Goal: Task Accomplishment & Management: Complete application form

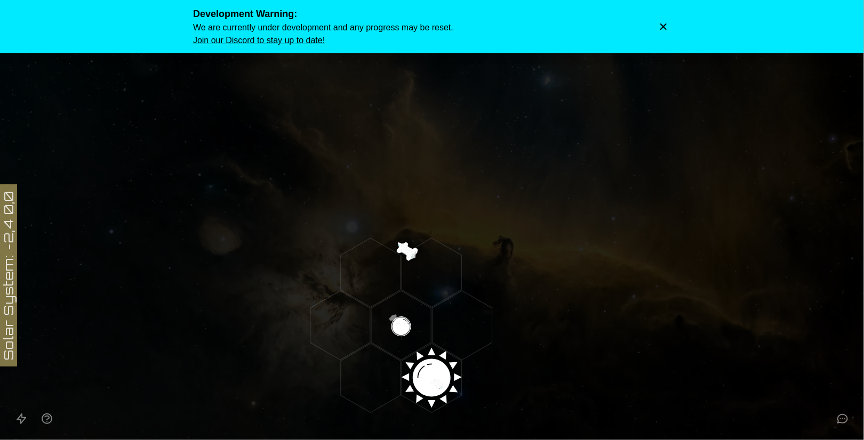
drag, startPoint x: 532, startPoint y: 302, endPoint x: 542, endPoint y: 304, distance: 10.4
click at [537, 306] on icon at bounding box center [432, 378] width 864 height 757
drag, startPoint x: 568, startPoint y: 246, endPoint x: 429, endPoint y: 147, distance: 171.6
click at [429, 147] on icon at bounding box center [432, 378] width 864 height 757
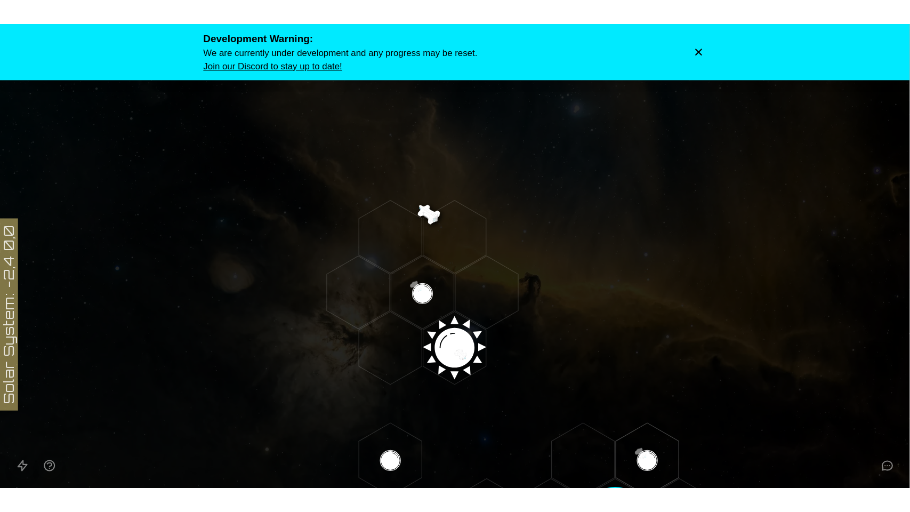
scroll to position [59, 0]
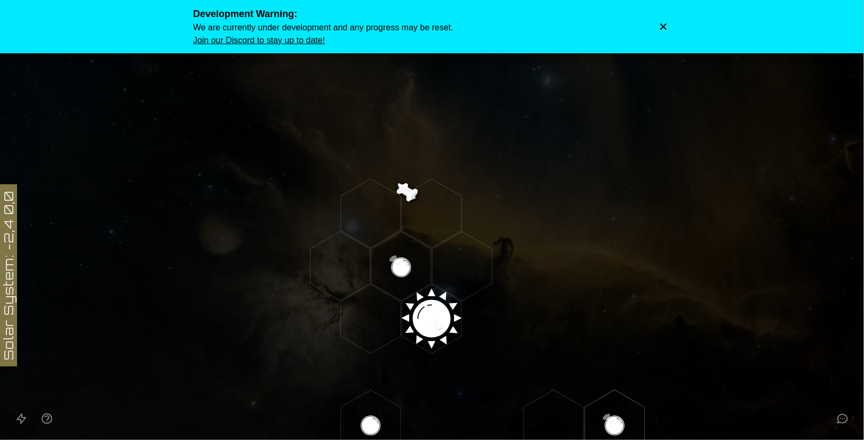
click at [665, 28] on icon "Dismiss warning" at bounding box center [663, 26] width 11 height 11
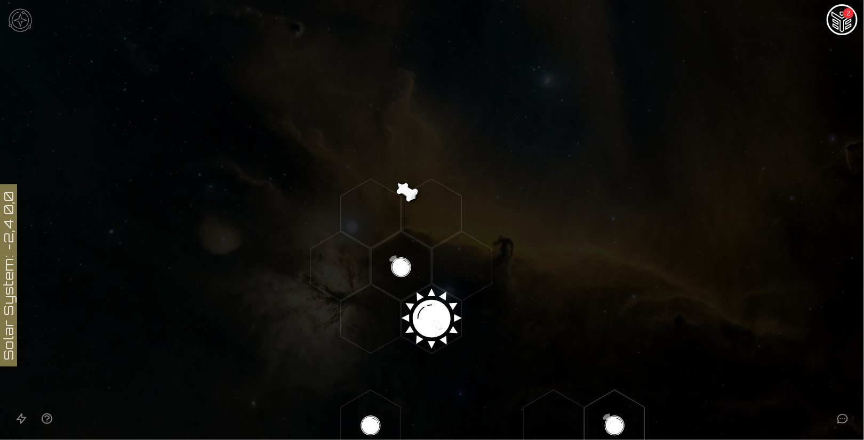
click at [832, 20] on img "Ship AI Chat - 2 unread messages" at bounding box center [842, 21] width 26 height 26
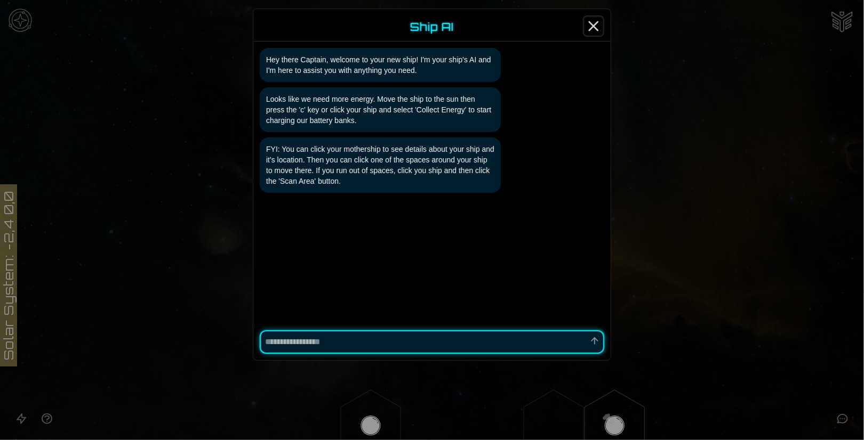
click at [596, 26] on icon "Close" at bounding box center [593, 26] width 17 height 17
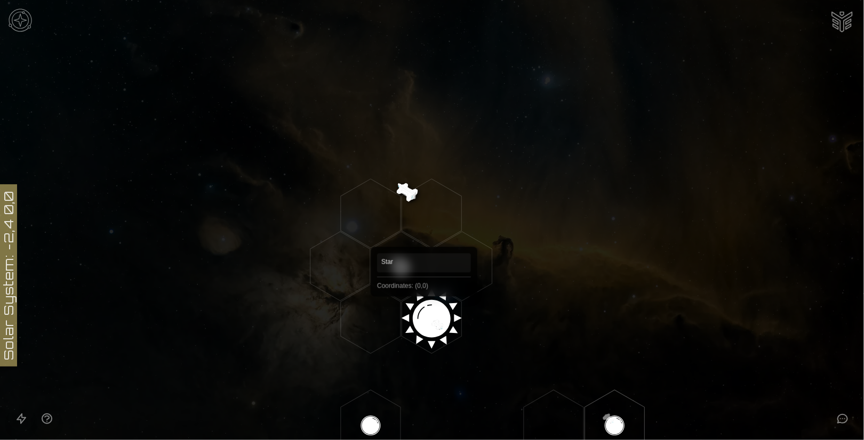
click at [424, 312] on polygon "Hex at coordinates 0,0, clickable" at bounding box center [431, 319] width 60 height 69
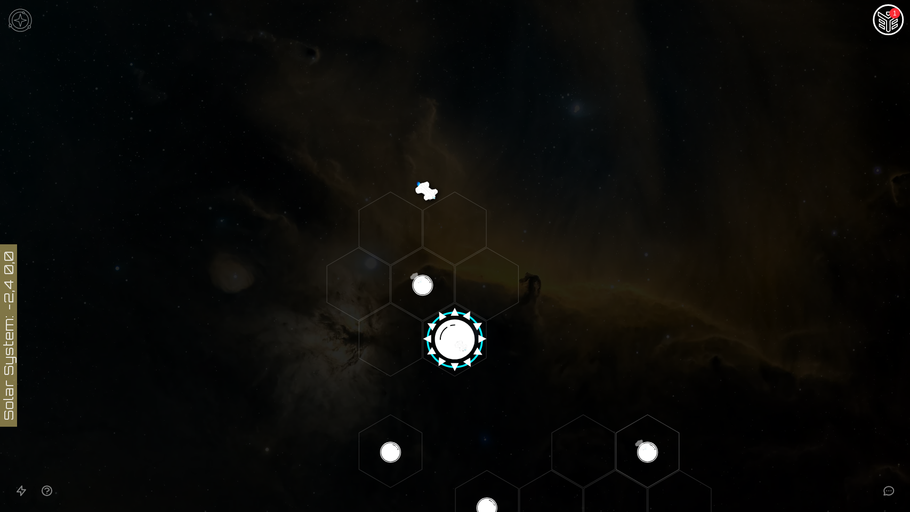
click at [863, 24] on img "Ship AI Chat - 1 unread messages" at bounding box center [889, 21] width 26 height 26
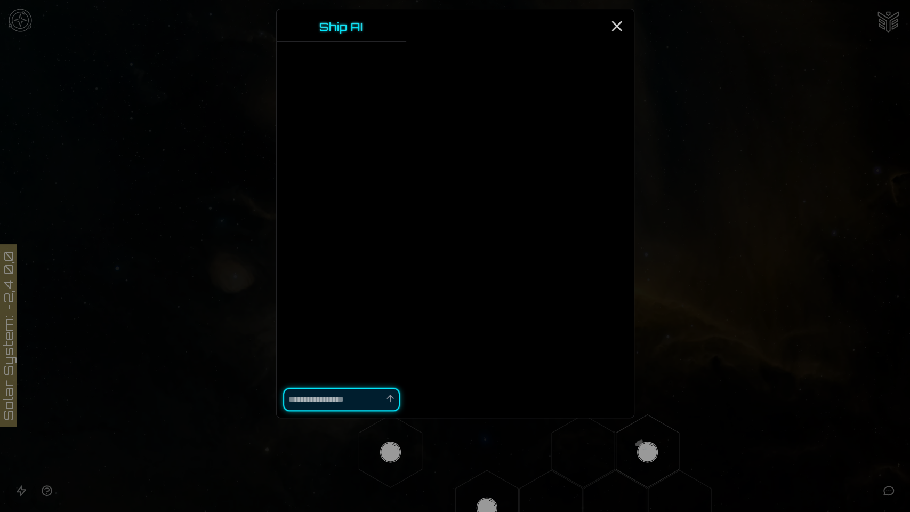
type textarea "*"
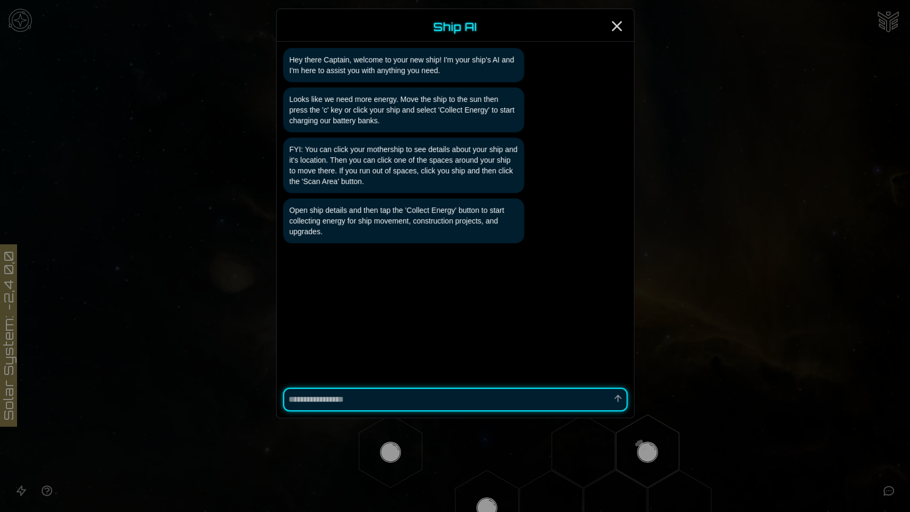
click at [790, 167] on div at bounding box center [455, 256] width 910 height 512
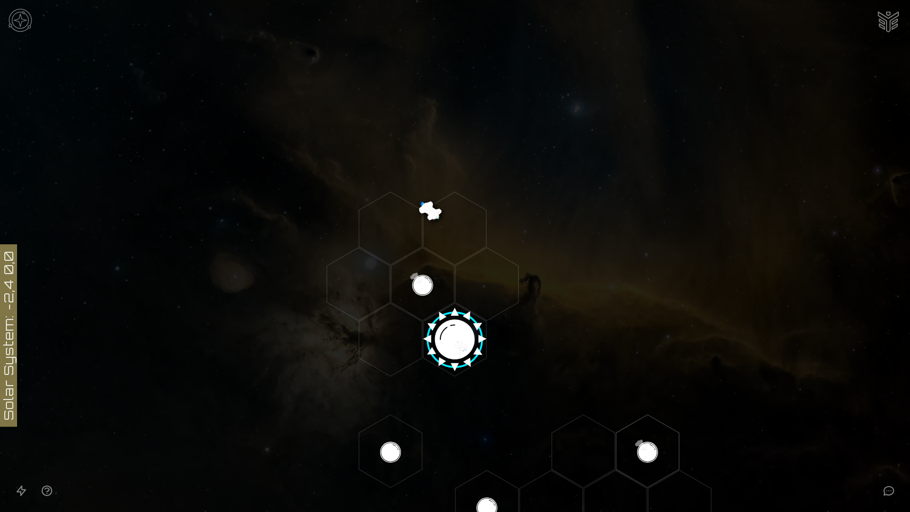
click at [23, 21] on img at bounding box center [20, 20] width 32 height 32
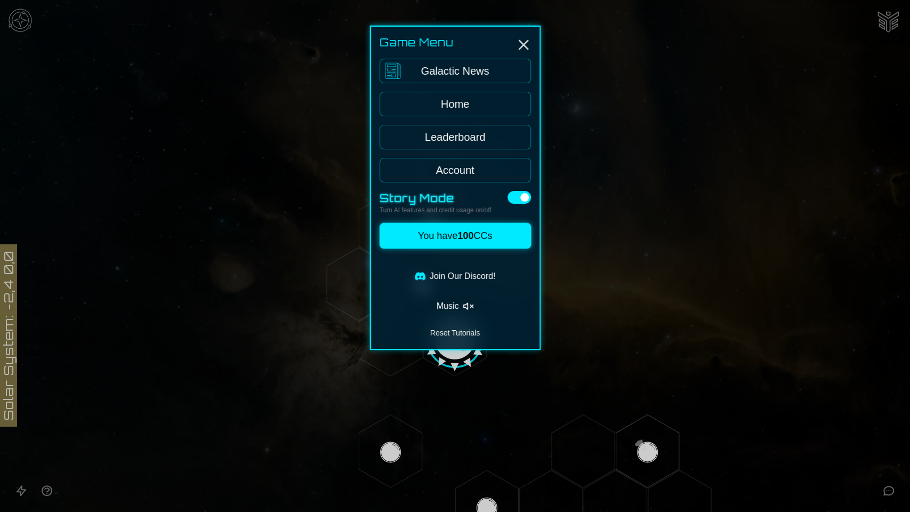
click at [23, 21] on div at bounding box center [455, 256] width 910 height 512
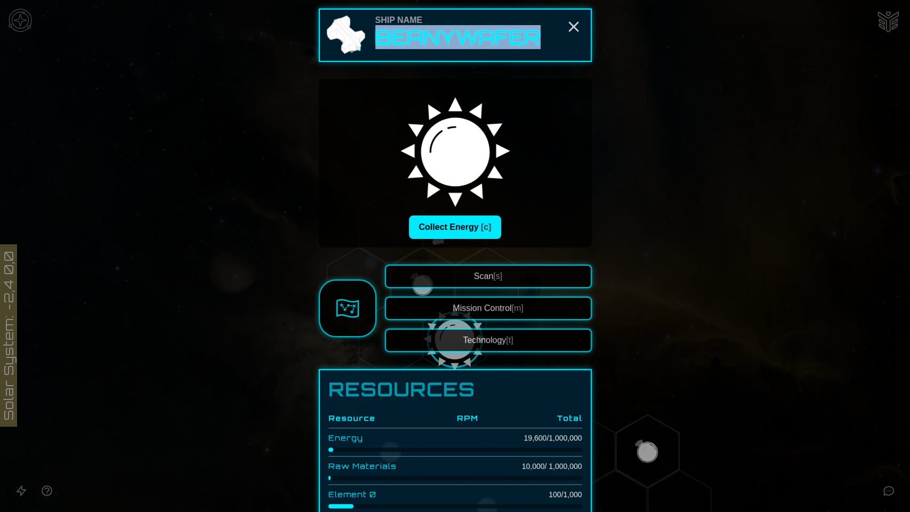
drag, startPoint x: 534, startPoint y: 41, endPoint x: 375, endPoint y: 38, distance: 159.4
click at [375, 38] on h2 "BeanyWafer" at bounding box center [457, 37] width 165 height 21
copy h2 "BeanyWafer"
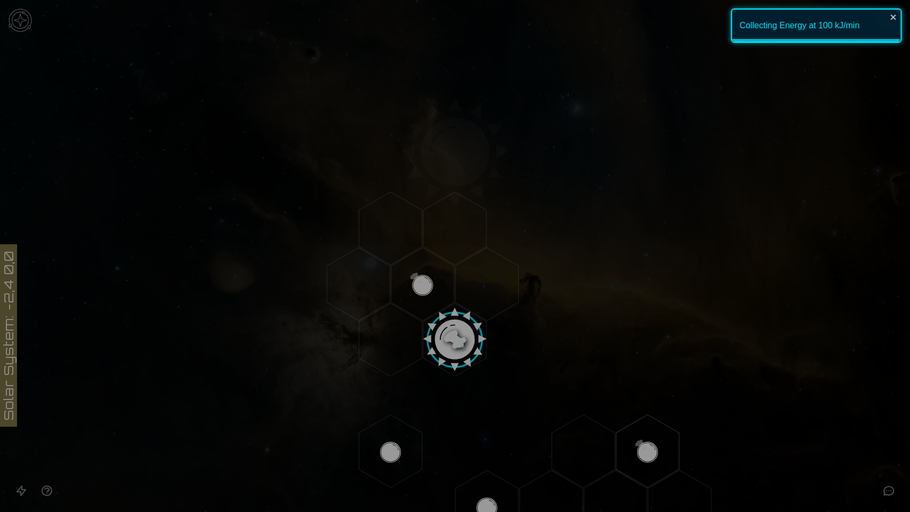
click at [341, 308] on img at bounding box center [347, 306] width 23 height 23
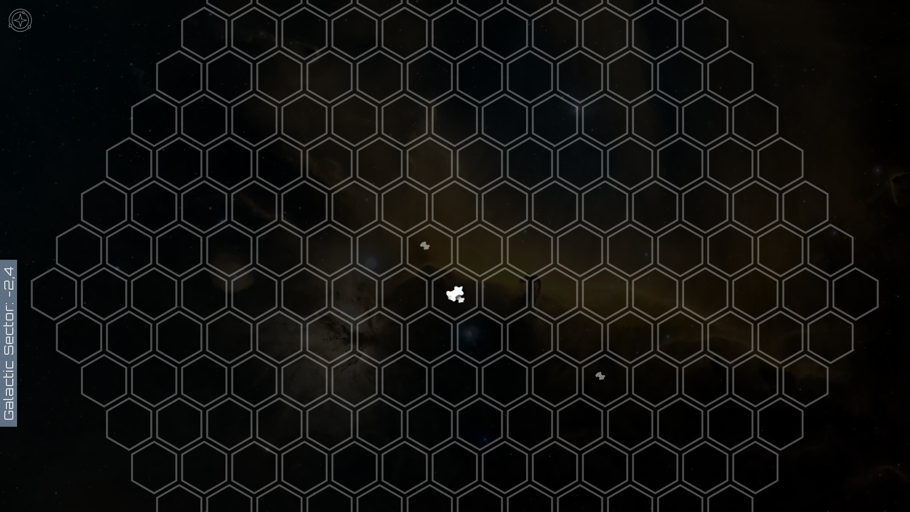
scroll to position [98, 0]
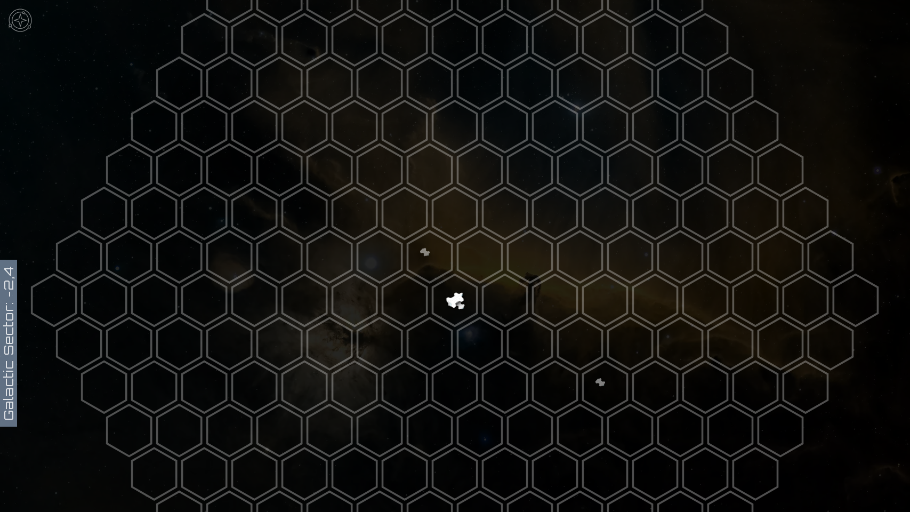
click at [21, 15] on img at bounding box center [20, 20] width 32 height 32
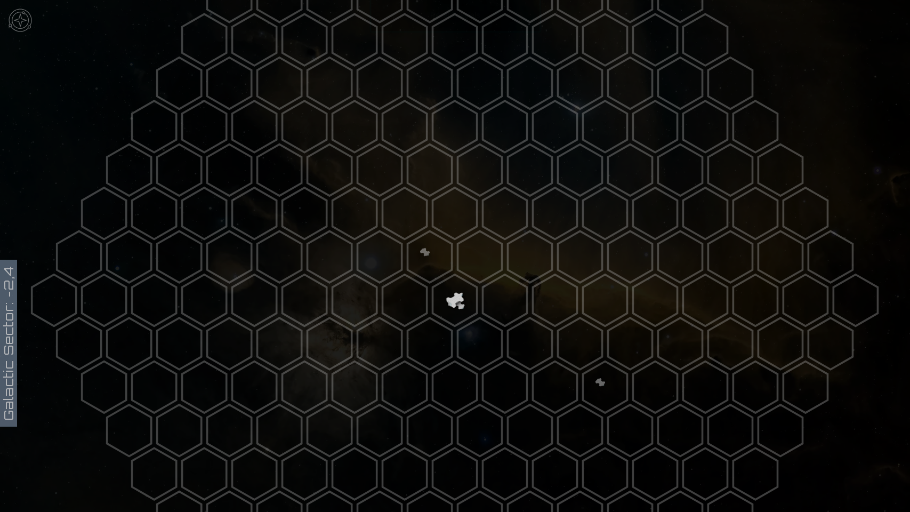
click at [461, 75] on link "Galactic News" at bounding box center [455, 71] width 151 height 25
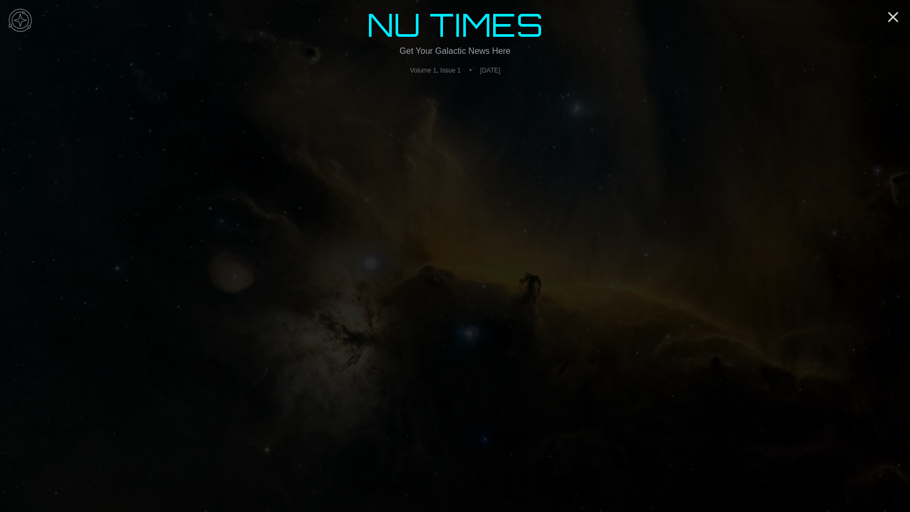
click at [472, 91] on div "NU TIMES Get Your Galactic News Here Volume 1, Issue 1 • Friday, August 22, 2025" at bounding box center [455, 50] width 193 height 100
click at [463, 101] on main "NU TIMES Get Your Galactic News Here Volume 1, Issue 1 • Friday, August 22, 2025" at bounding box center [455, 256] width 910 height 512
click at [479, 44] on header "NU TIMES Get Your Galactic News Here Volume 1, Issue 1 • Friday, August 22, 2025" at bounding box center [455, 42] width 176 height 66
click at [475, 62] on header "NU TIMES Get Your Galactic News Here Volume 1, Issue 1 • Friday, August 22, 2025" at bounding box center [455, 42] width 176 height 66
drag, startPoint x: 469, startPoint y: 73, endPoint x: 331, endPoint y: 47, distance: 140.5
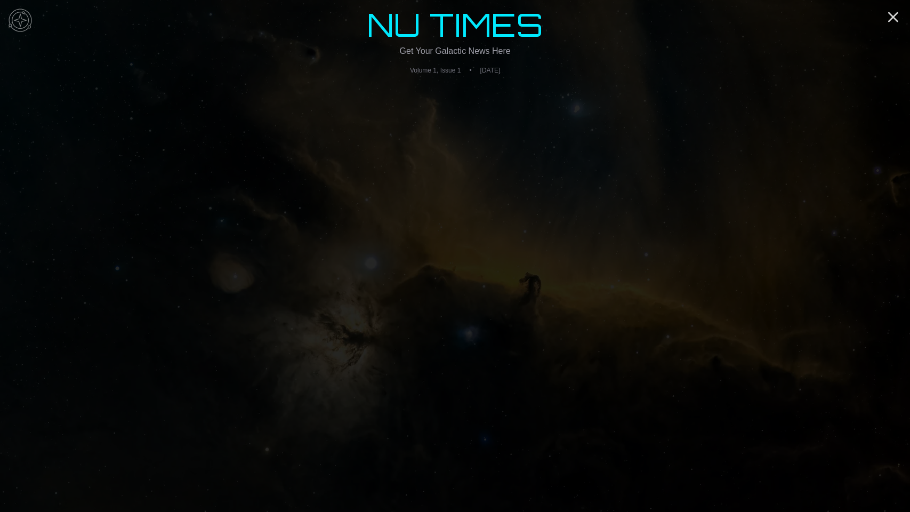
click at [480, 72] on span "Friday, August 22, 2025" at bounding box center [490, 70] width 20 height 9
click at [26, 18] on img at bounding box center [20, 20] width 32 height 32
click at [477, 101] on link "System Map" at bounding box center [455, 104] width 151 height 25
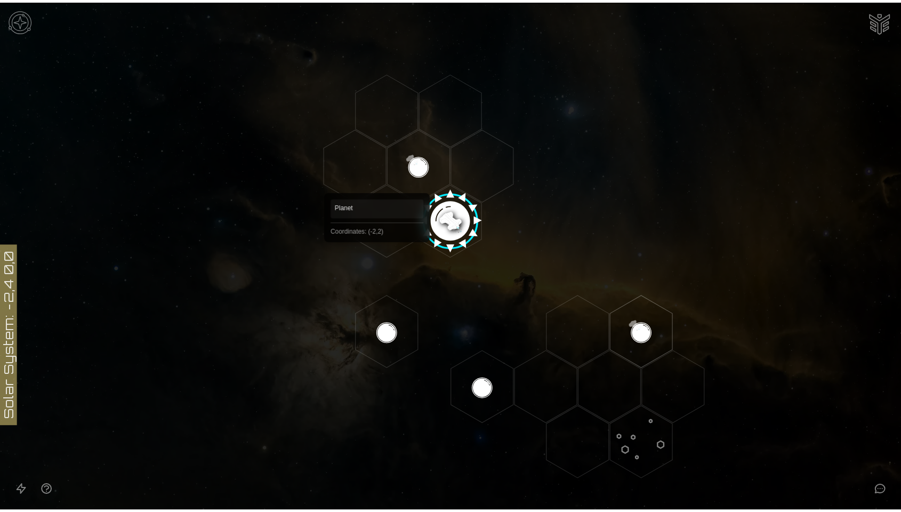
scroll to position [178, 0]
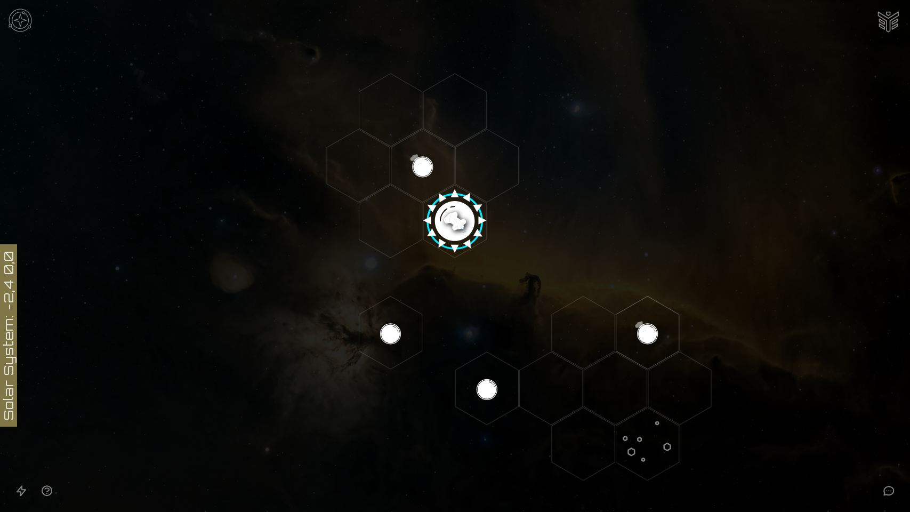
click at [14, 27] on img at bounding box center [20, 20] width 32 height 32
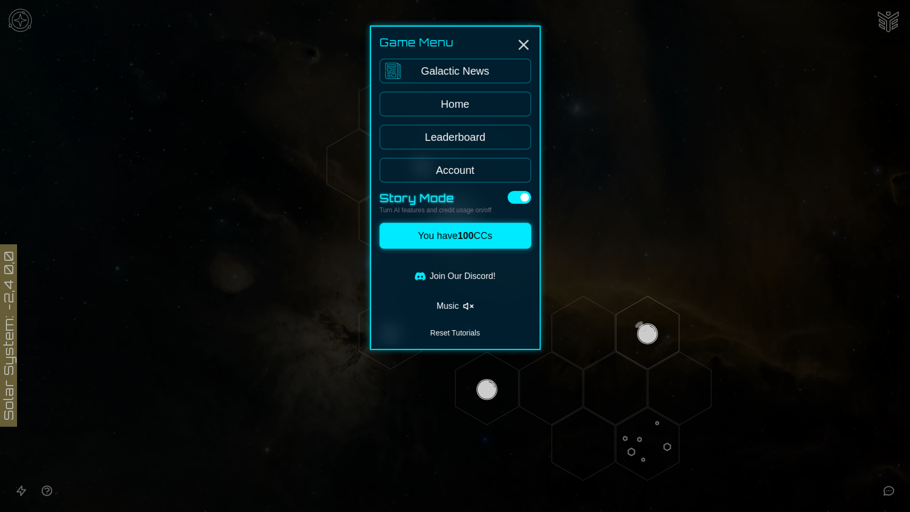
click at [17, 27] on div at bounding box center [455, 256] width 910 height 512
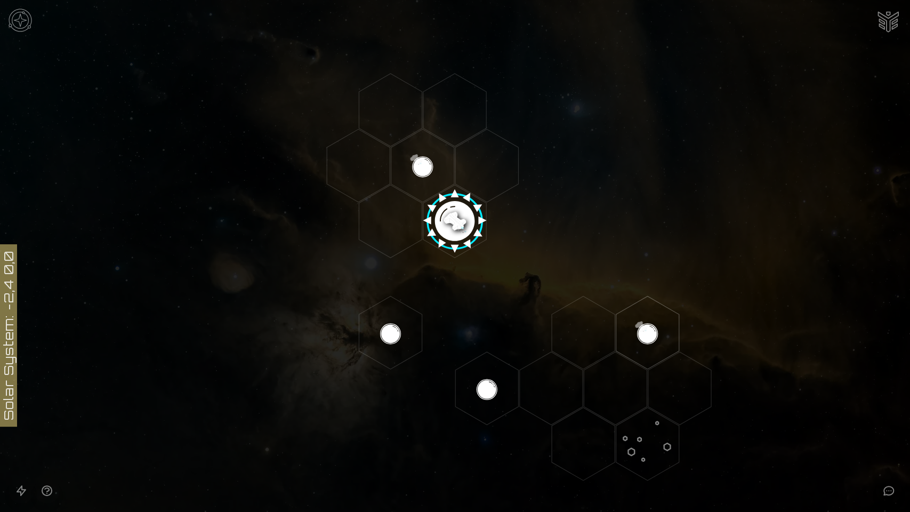
click at [16, 16] on img at bounding box center [20, 20] width 32 height 32
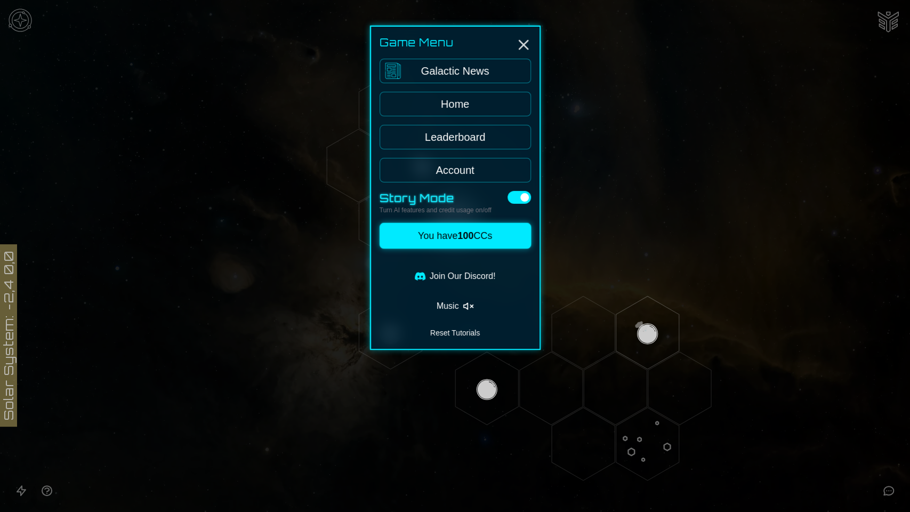
click at [477, 139] on link "Leaderboard" at bounding box center [455, 137] width 151 height 25
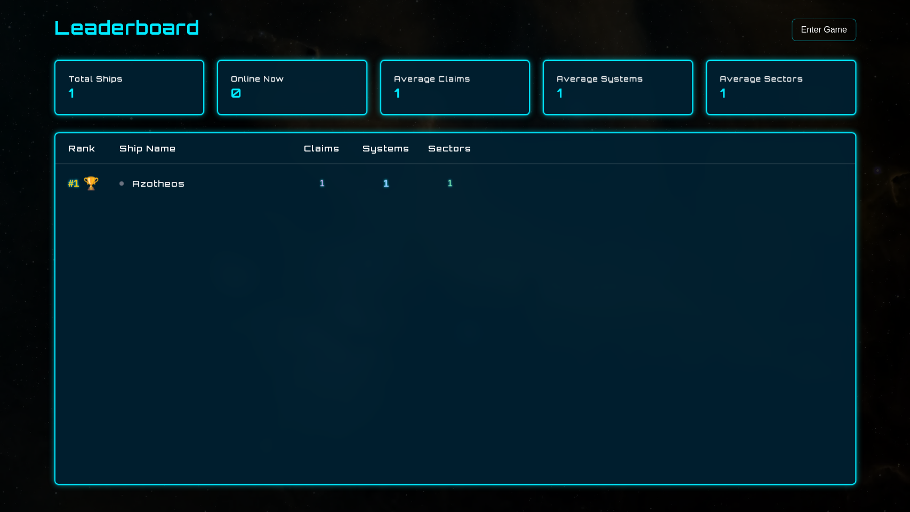
click at [672, 22] on div "Leaderboard Enter Game" at bounding box center [455, 30] width 802 height 26
click at [831, 33] on link "Enter Game" at bounding box center [824, 30] width 64 height 22
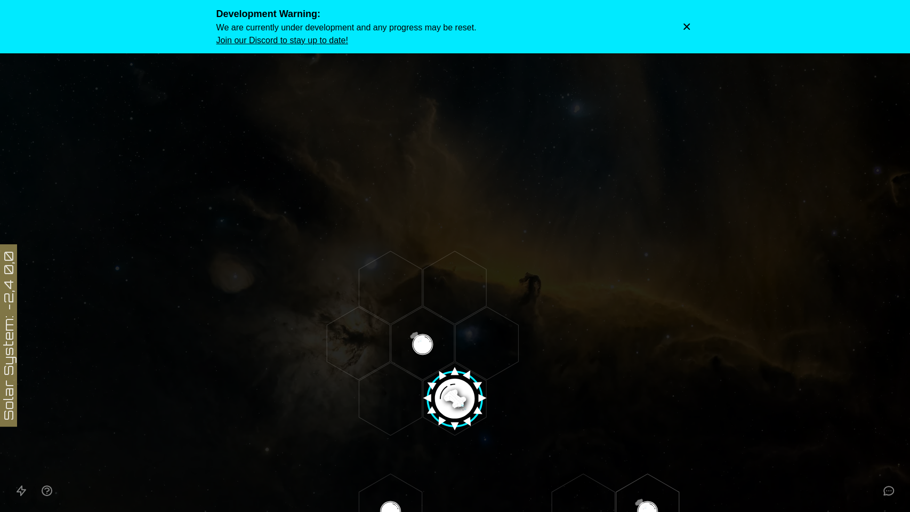
click at [683, 27] on icon "Dismiss warning" at bounding box center [686, 26] width 11 height 11
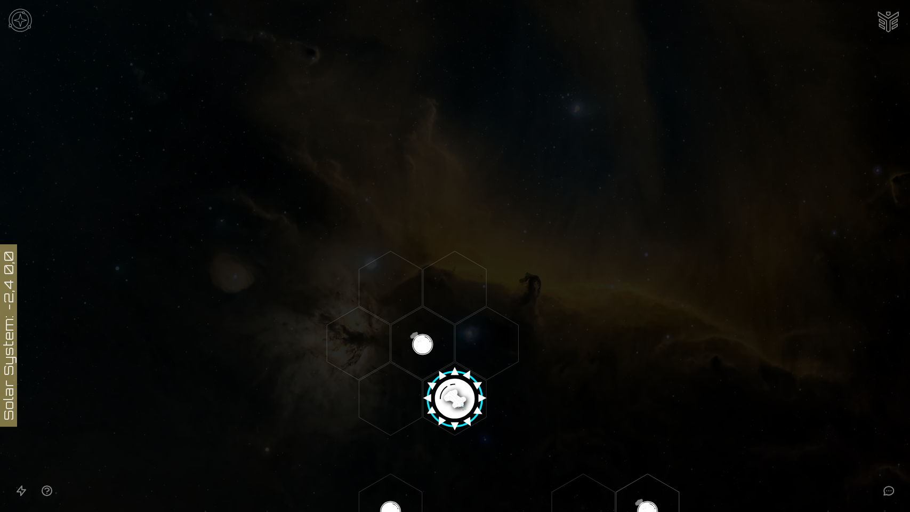
click at [26, 20] on img at bounding box center [20, 20] width 32 height 32
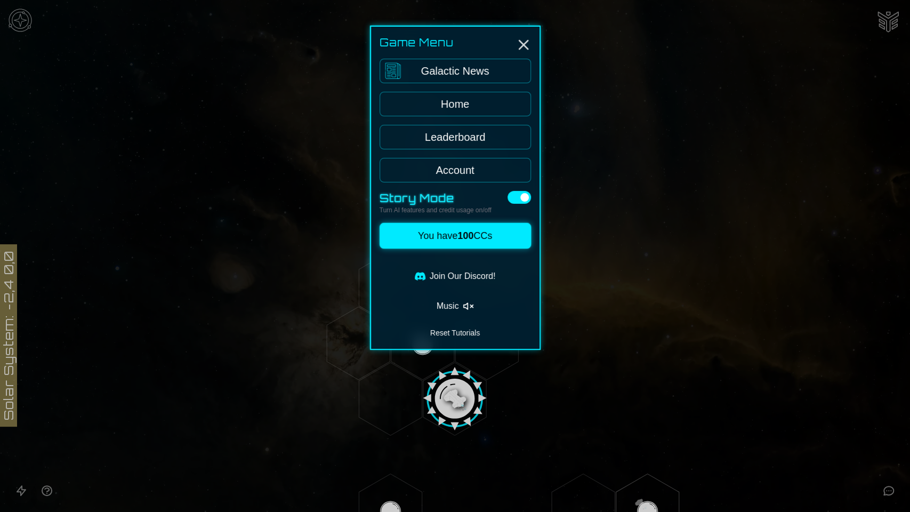
click at [518, 198] on button at bounding box center [519, 197] width 23 height 13
click at [521, 187] on div "Game Menu Galactic News Home Leaderboard Account Free Mode Turn AI features and…" at bounding box center [455, 188] width 171 height 324
click at [520, 195] on button at bounding box center [519, 197] width 23 height 13
click at [621, 284] on div at bounding box center [455, 256] width 910 height 512
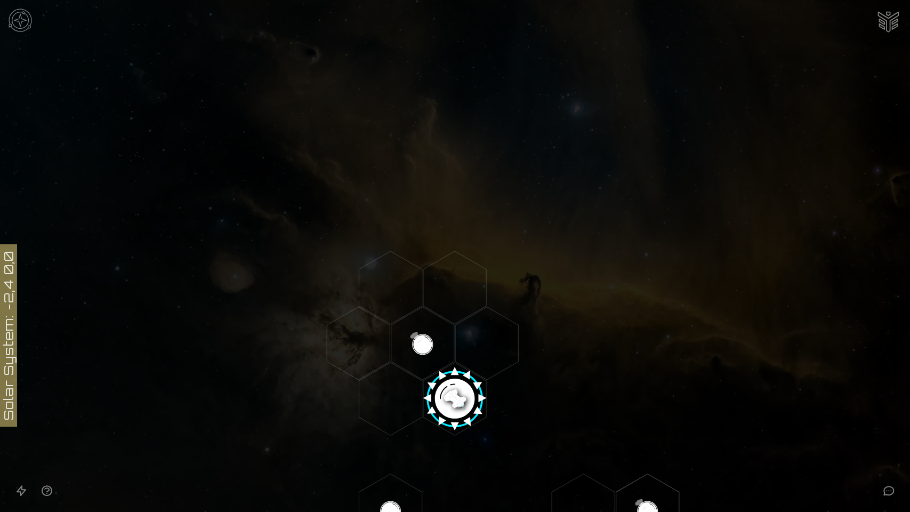
click at [18, 25] on img at bounding box center [20, 20] width 32 height 32
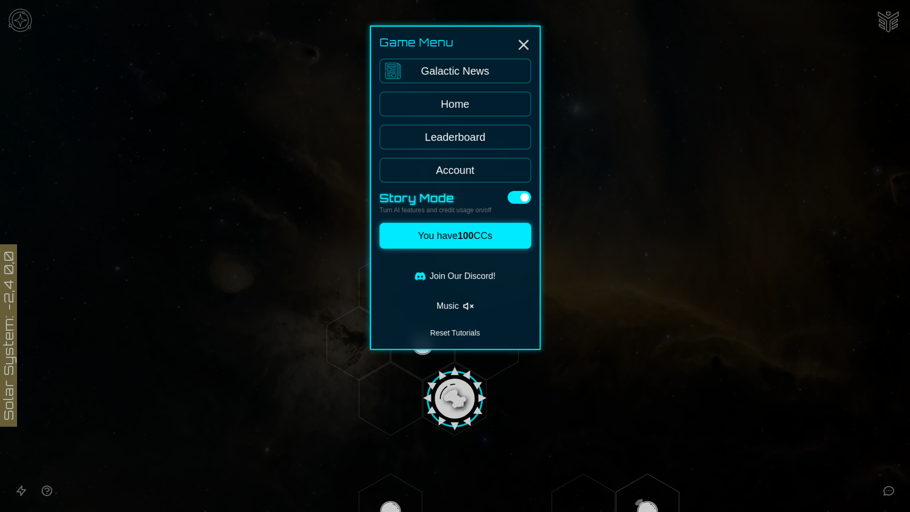
click at [475, 306] on button "Music" at bounding box center [455, 305] width 151 height 21
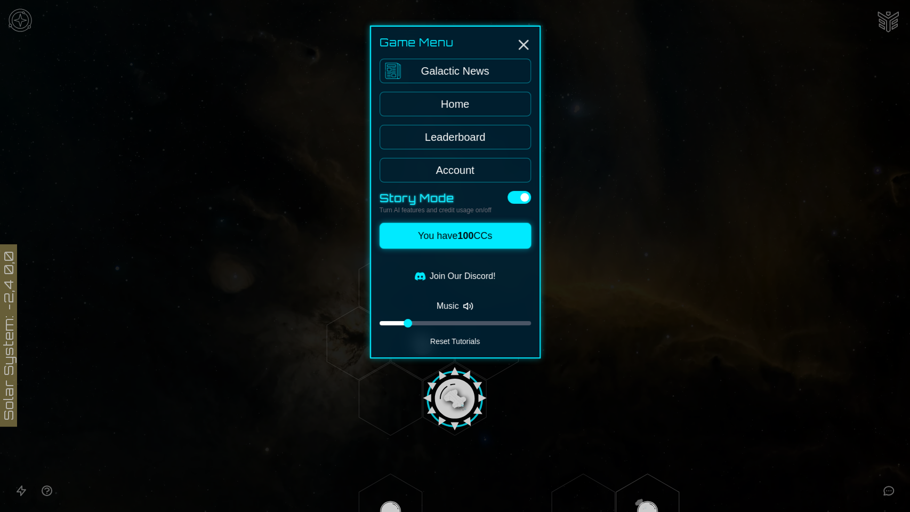
click at [432, 321] on div at bounding box center [455, 323] width 151 height 4
click at [467, 170] on link "Account" at bounding box center [455, 170] width 151 height 25
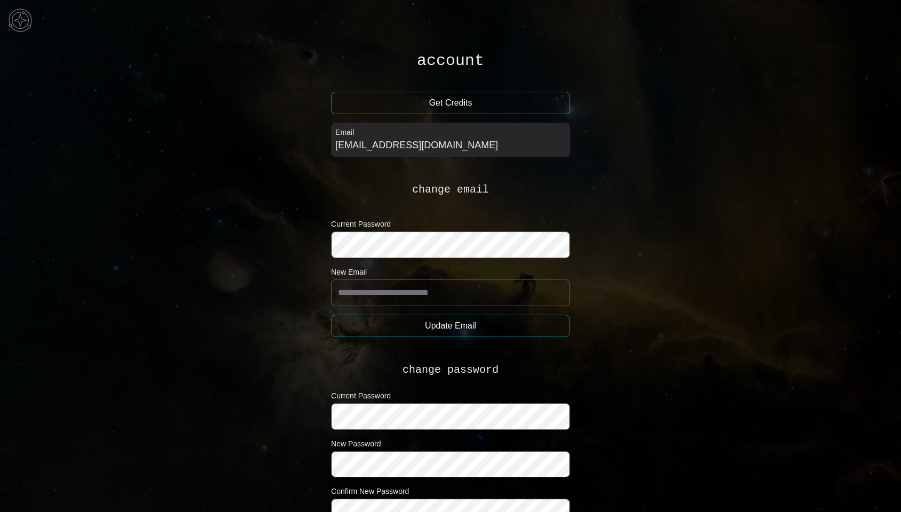
click at [452, 101] on button "Get Credits" at bounding box center [450, 103] width 239 height 22
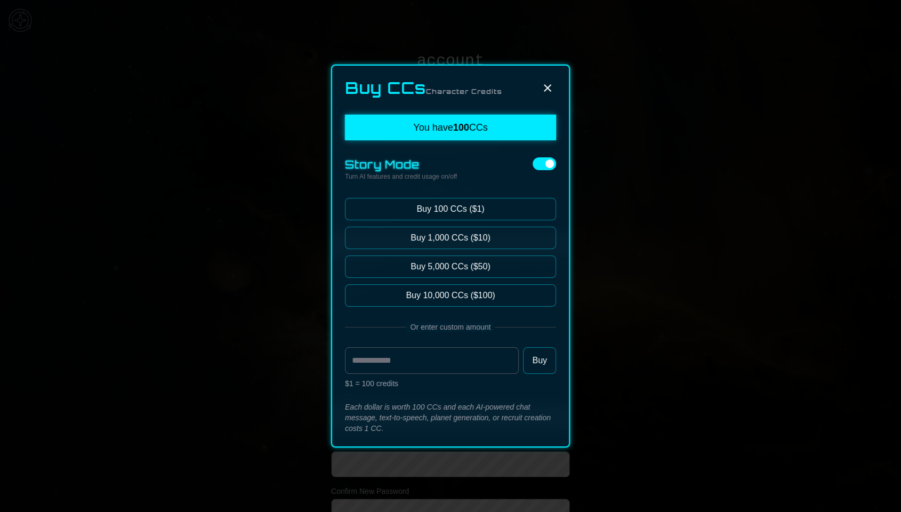
click at [520, 239] on button "Buy 1,000 CCs ($10)" at bounding box center [450, 238] width 211 height 22
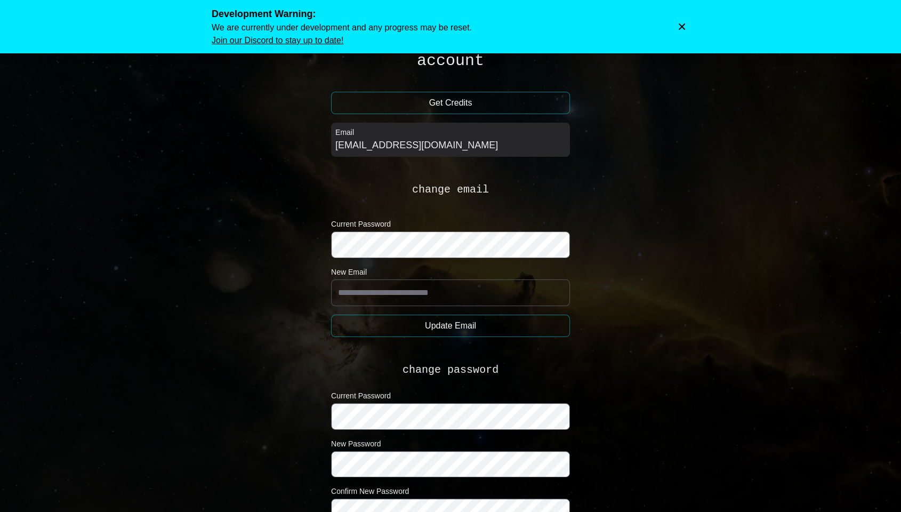
click at [680, 25] on icon "Dismiss warning" at bounding box center [682, 26] width 6 height 6
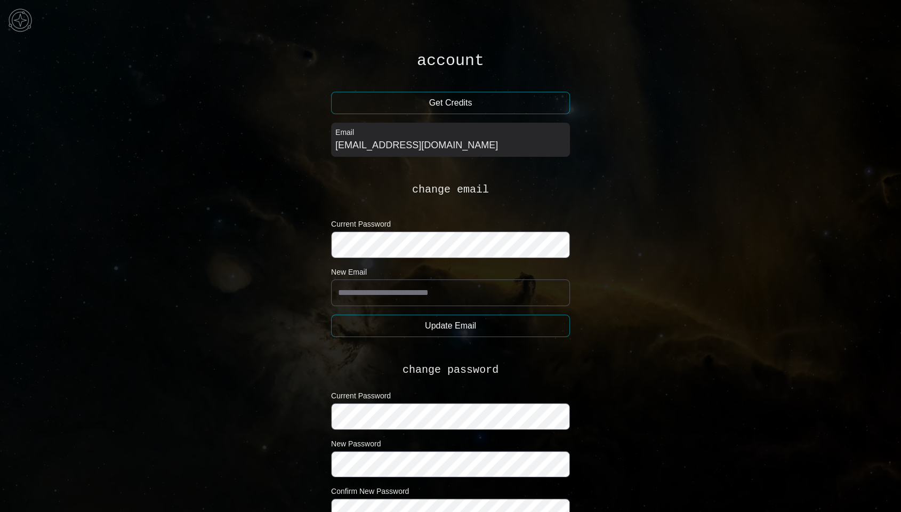
click at [25, 19] on img at bounding box center [20, 20] width 32 height 32
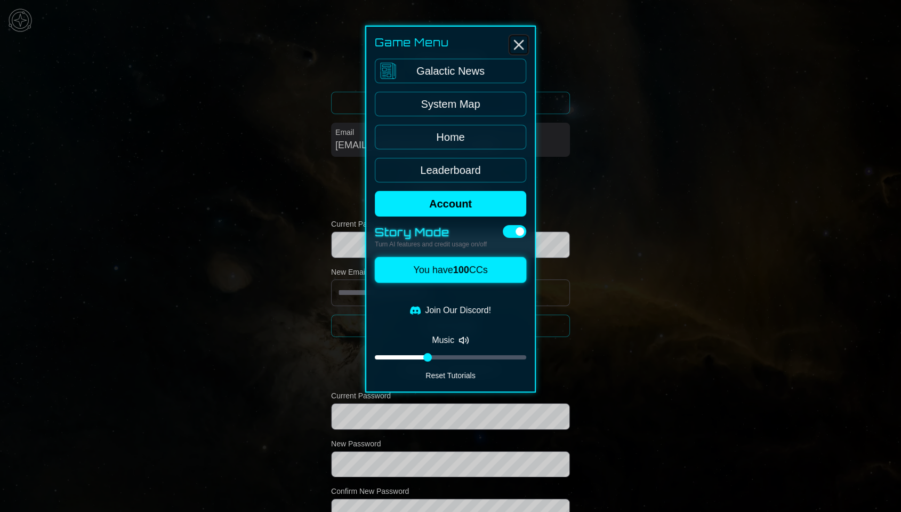
click at [521, 41] on line "Close" at bounding box center [519, 45] width 9 height 9
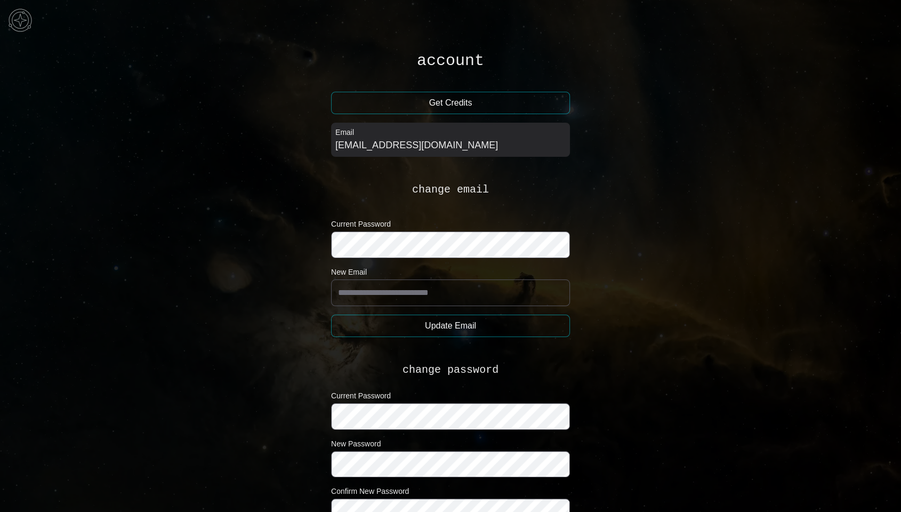
click at [689, 117] on main "account Get Credits Email thomaswest@mailinator.com change email Current Passwo…" at bounding box center [450, 327] width 901 height 654
click at [110, 47] on main "account Get Credits Email thomaswest@mailinator.com change email Current Passwo…" at bounding box center [450, 327] width 901 height 654
click at [161, 85] on main "account Get Credits Email thomaswest@mailinator.com change email Current Passwo…" at bounding box center [450, 327] width 901 height 654
click at [22, 14] on img at bounding box center [20, 20] width 32 height 32
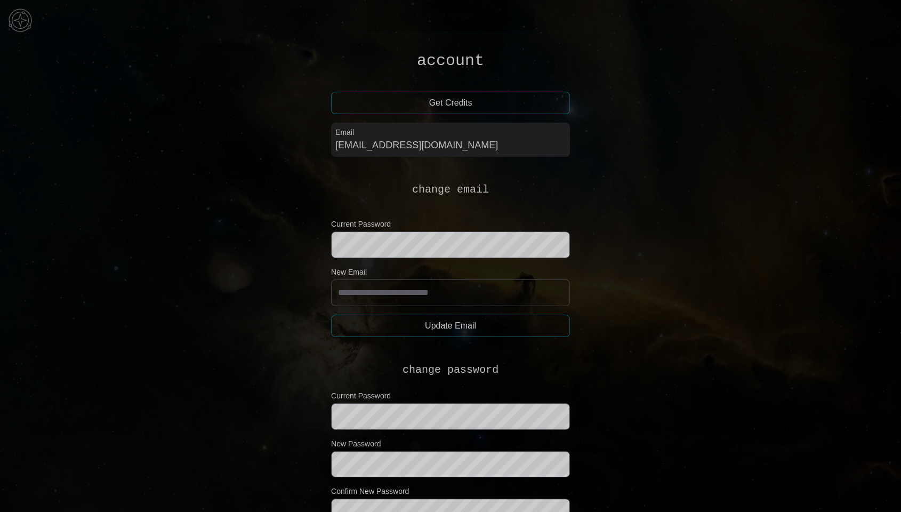
click at [456, 134] on link "Home" at bounding box center [450, 137] width 151 height 25
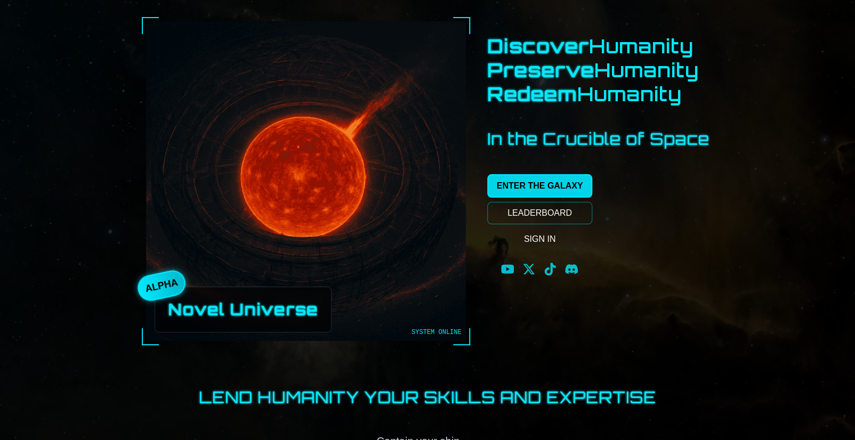
click at [543, 183] on link "ENTER THE GALAXY" at bounding box center [540, 185] width 106 height 23
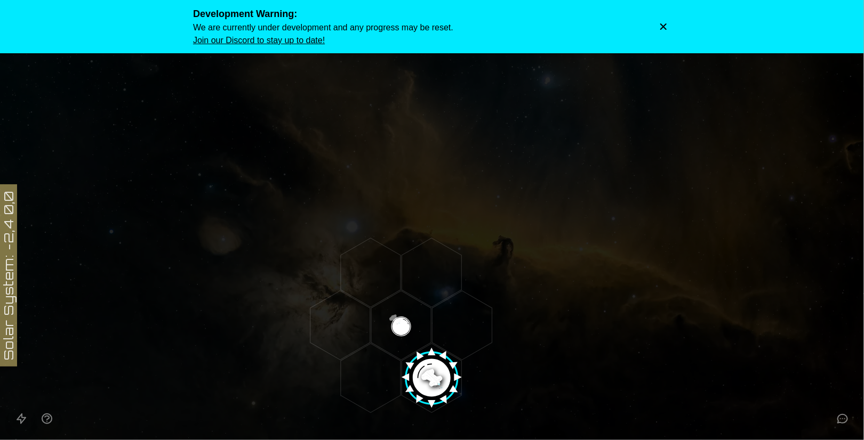
click at [661, 23] on icon "Dismiss warning" at bounding box center [663, 26] width 11 height 11
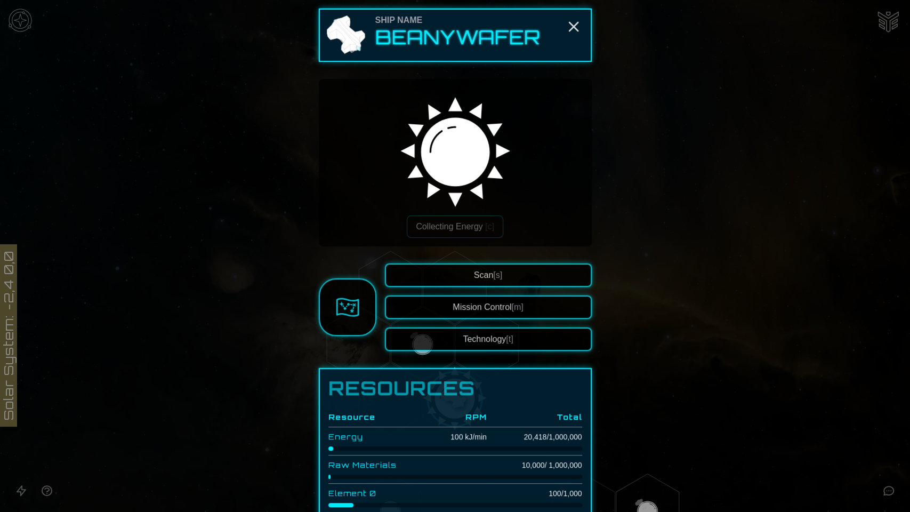
drag, startPoint x: 757, startPoint y: 363, endPoint x: 742, endPoint y: 279, distance: 85.0
click at [742, 279] on div at bounding box center [455, 256] width 910 height 512
click at [486, 339] on button "Technology [t]" at bounding box center [488, 338] width 207 height 23
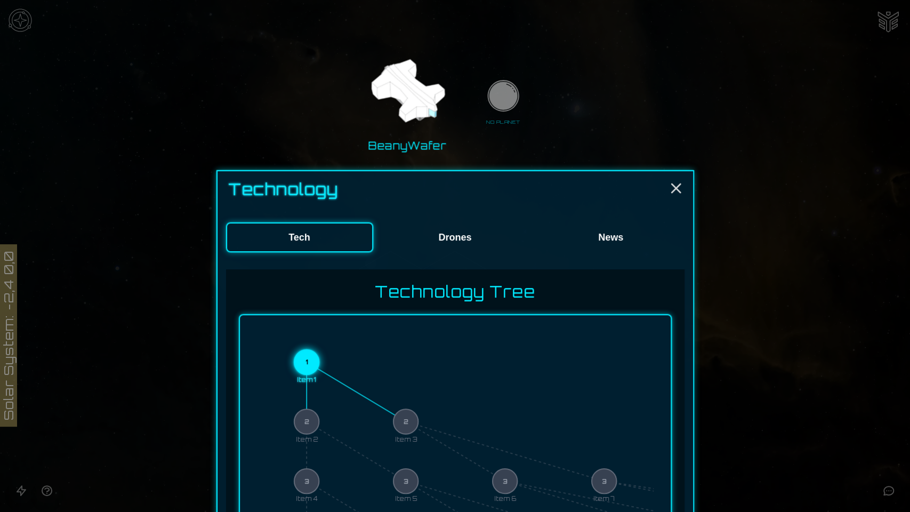
drag, startPoint x: 806, startPoint y: 386, endPoint x: 804, endPoint y: 353, distance: 32.6
click at [804, 353] on div at bounding box center [455, 256] width 910 height 512
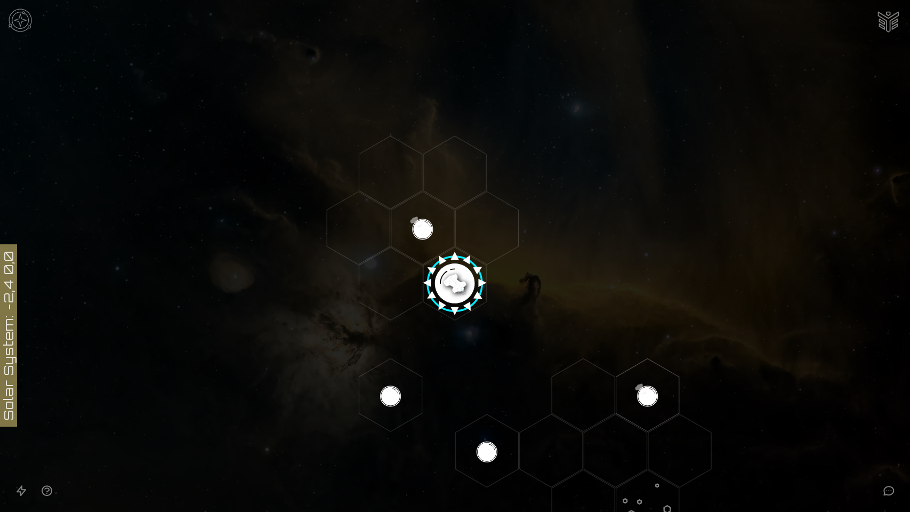
scroll to position [118, 0]
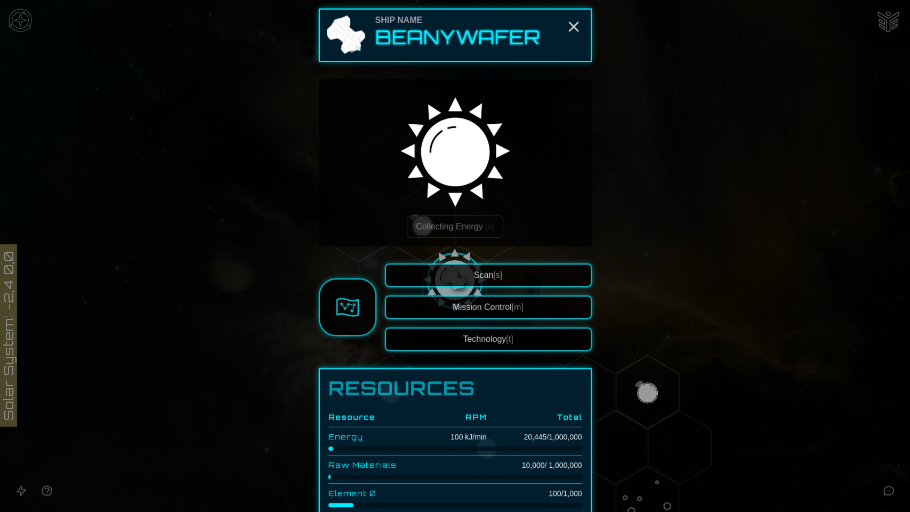
click at [508, 339] on span "[t]" at bounding box center [509, 338] width 7 height 9
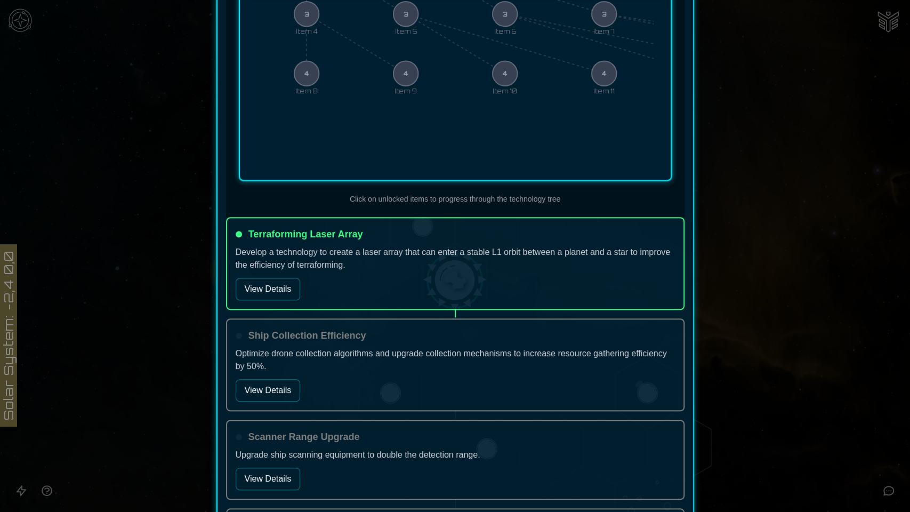
scroll to position [473, 0]
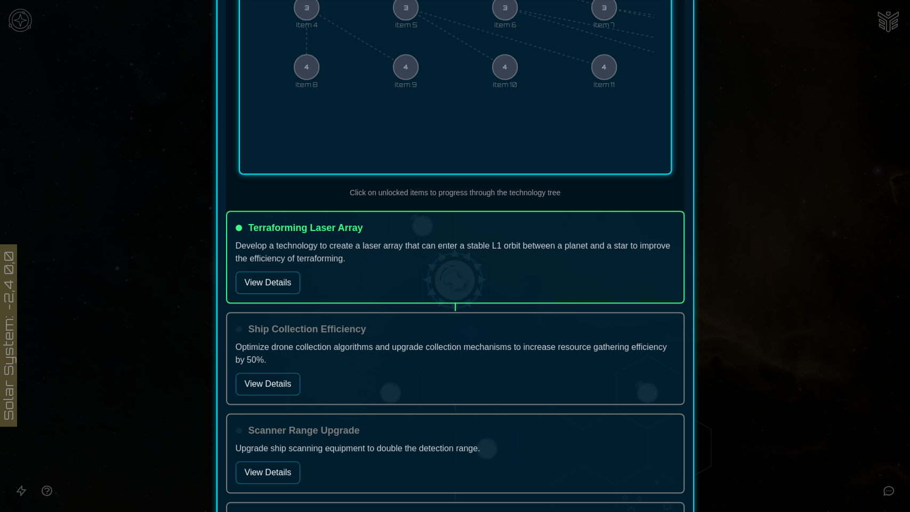
click at [266, 286] on button "View Details" at bounding box center [268, 282] width 65 height 22
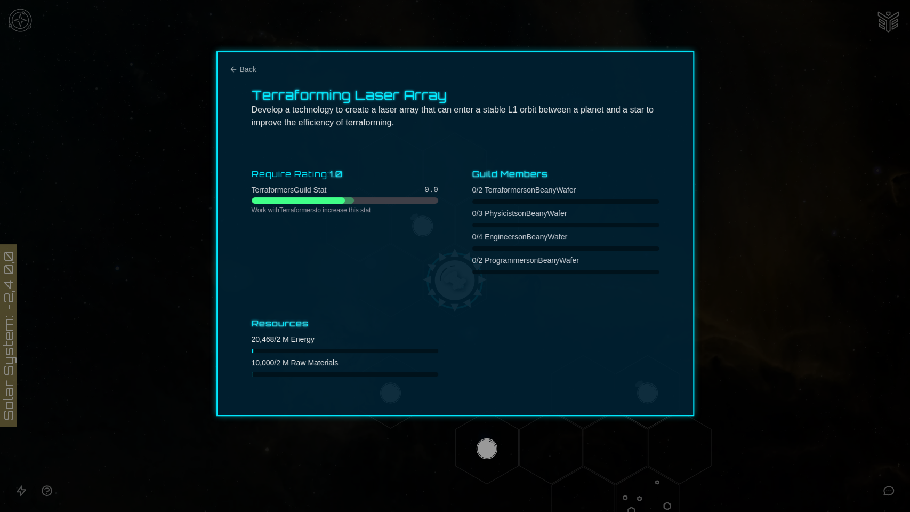
scroll to position [0, 0]
click at [245, 71] on span "Back" at bounding box center [248, 69] width 17 height 11
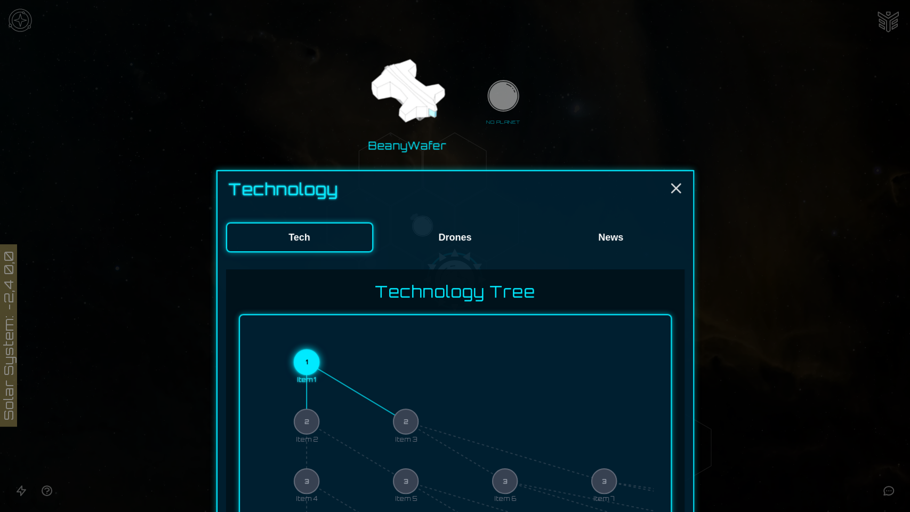
click at [447, 235] on button "Drones" at bounding box center [455, 237] width 147 height 30
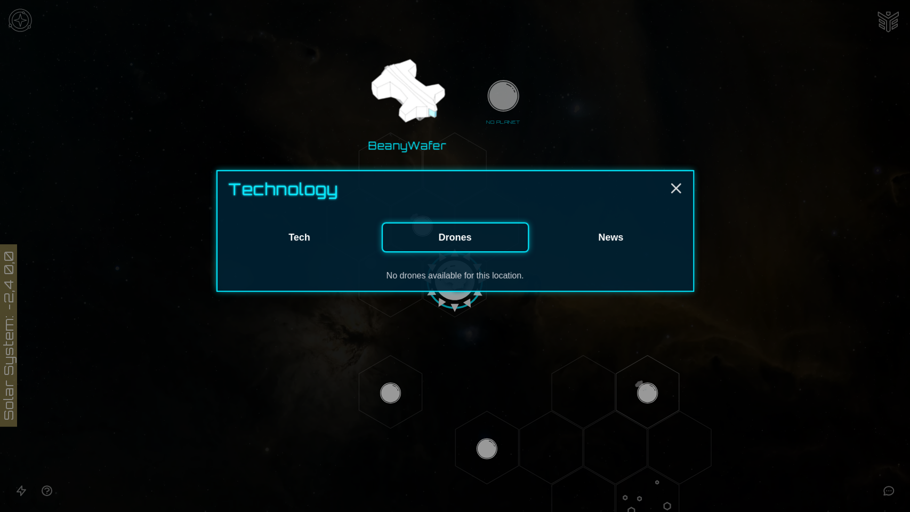
click at [607, 237] on button "News" at bounding box center [610, 237] width 147 height 30
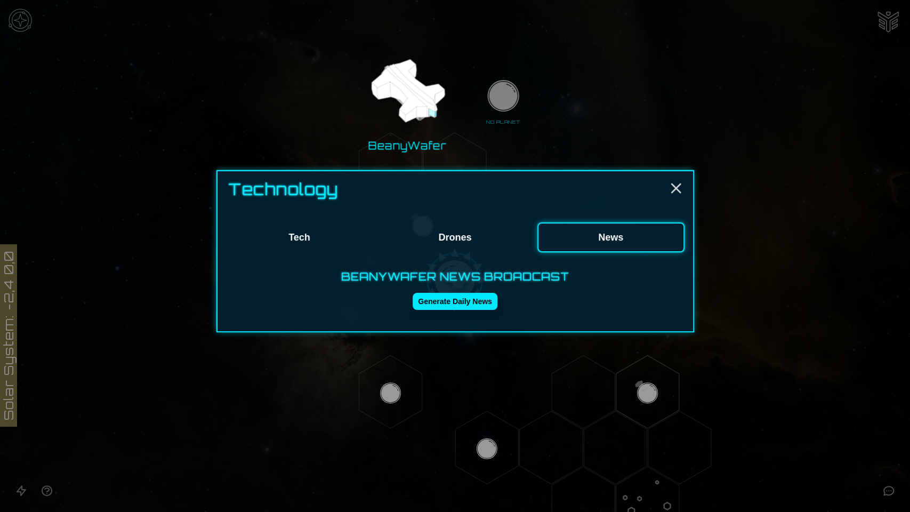
click at [684, 187] on div "Technology Tech Drones News BeanyWafer News Broadcast Generate Daily News" at bounding box center [455, 251] width 478 height 162
click at [680, 188] on icon "Close" at bounding box center [676, 188] width 17 height 17
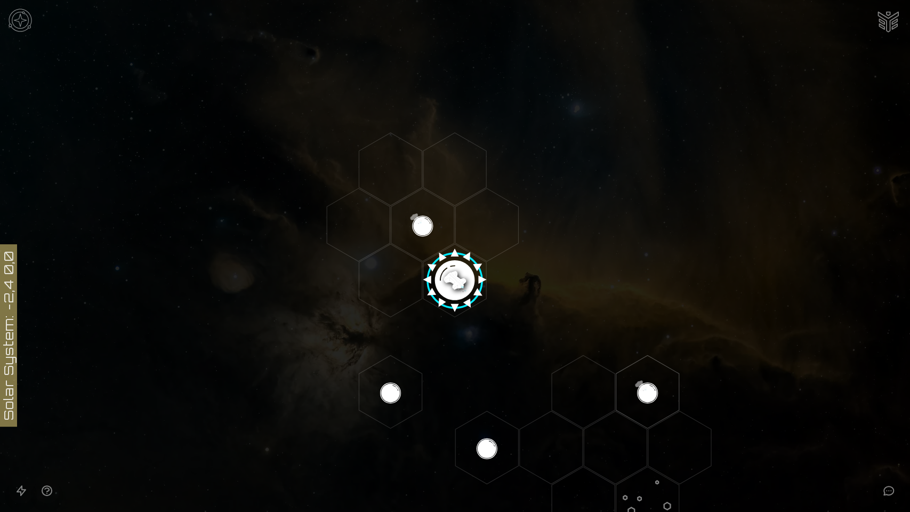
click at [13, 15] on img at bounding box center [20, 20] width 32 height 32
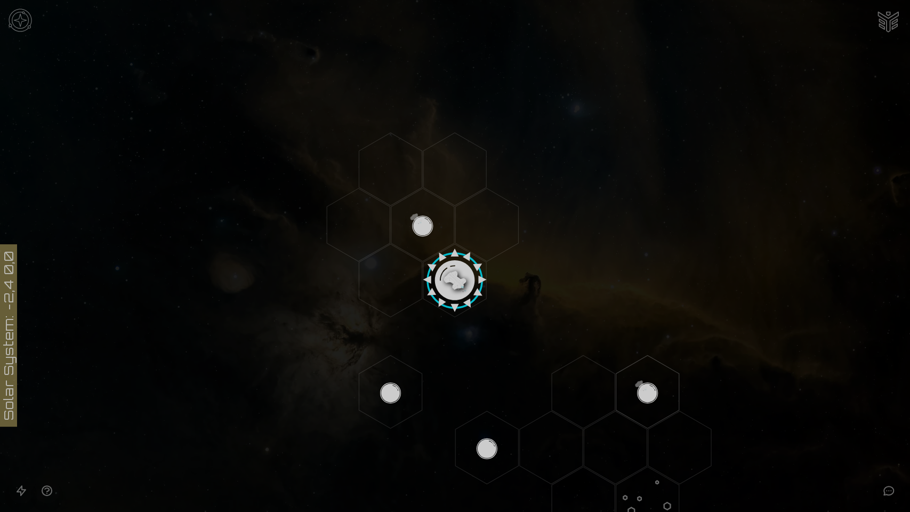
click at [463, 109] on link "Home" at bounding box center [455, 104] width 151 height 25
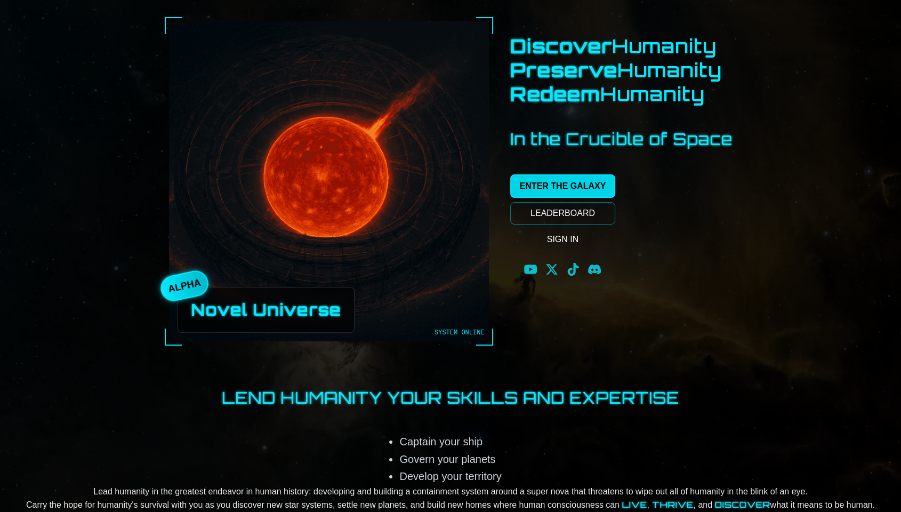
click at [587, 184] on link "ENTER THE GALAXY" at bounding box center [563, 185] width 106 height 23
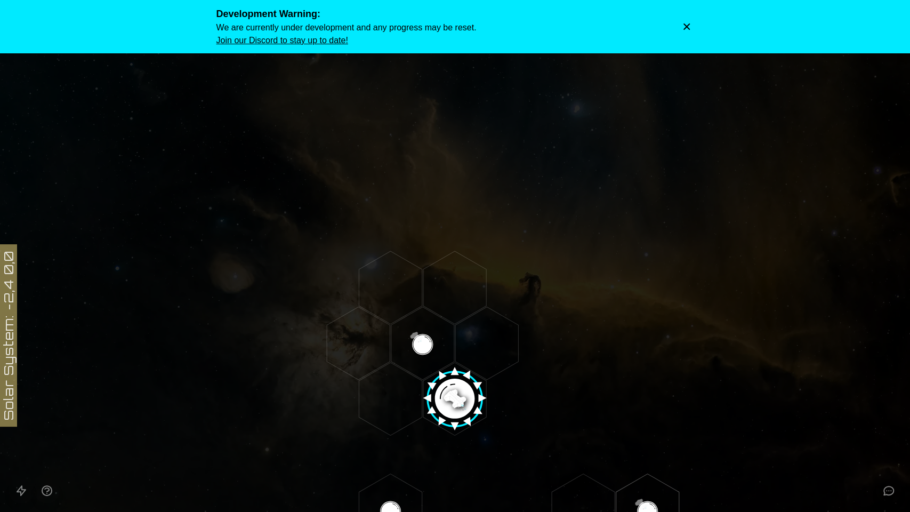
click at [686, 29] on icon "Dismiss warning" at bounding box center [686, 26] width 11 height 11
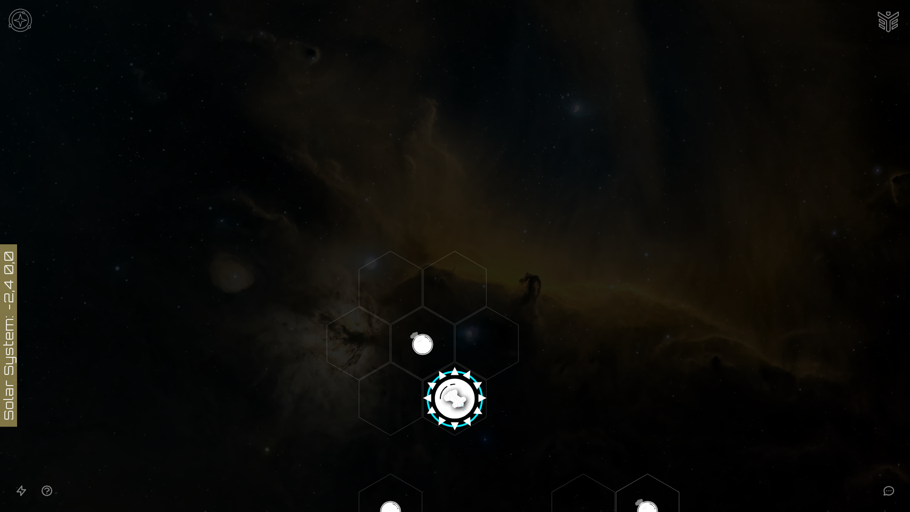
click at [888, 486] on icon at bounding box center [889, 490] width 10 height 9
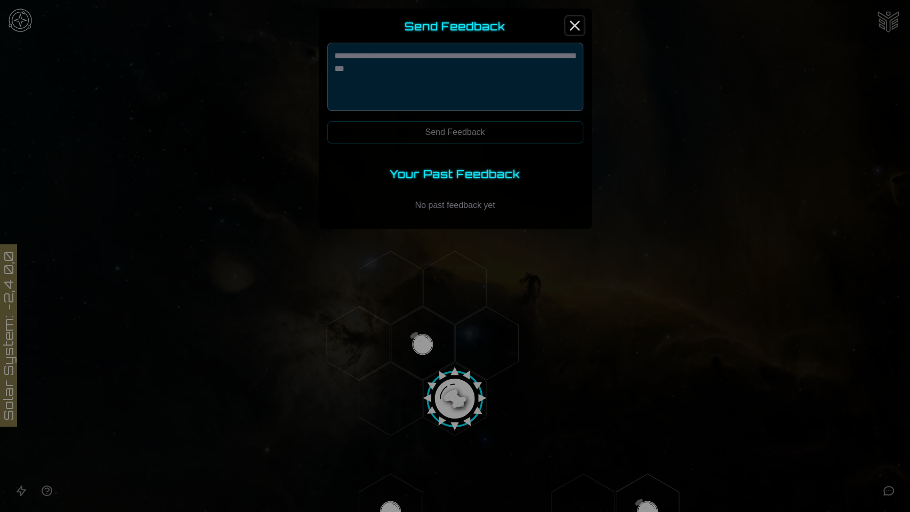
drag, startPoint x: 574, startPoint y: 21, endPoint x: 690, endPoint y: 15, distance: 116.9
click at [574, 21] on icon "Close" at bounding box center [574, 25] width 17 height 17
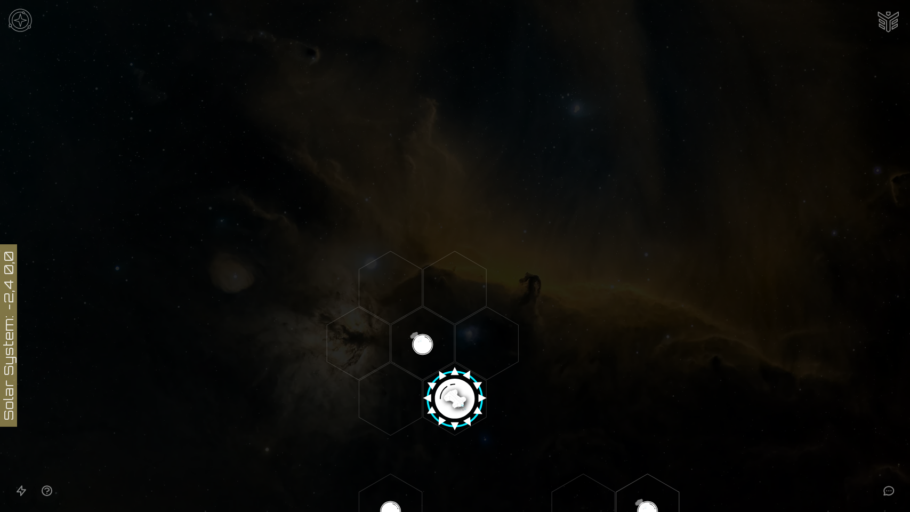
click at [886, 23] on img "Ship AI Chat" at bounding box center [889, 21] width 26 height 26
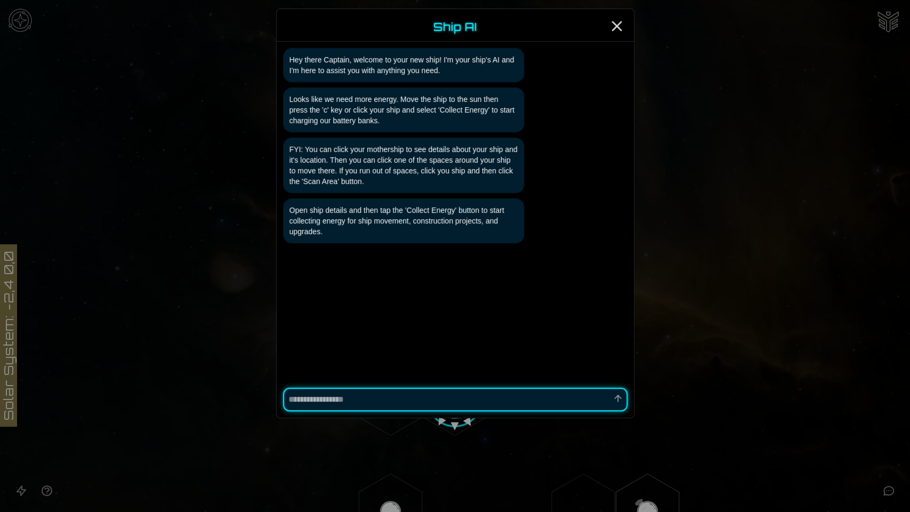
click at [744, 387] on div at bounding box center [455, 256] width 910 height 512
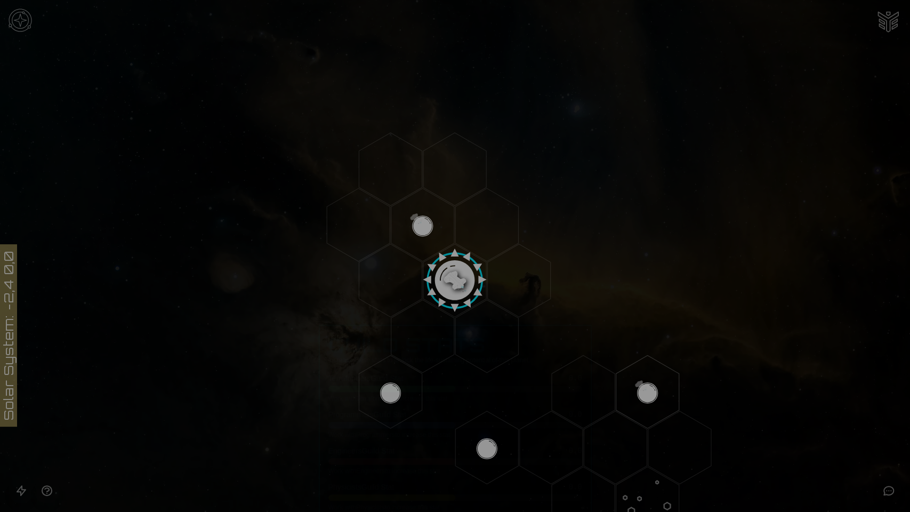
scroll to position [237, 0]
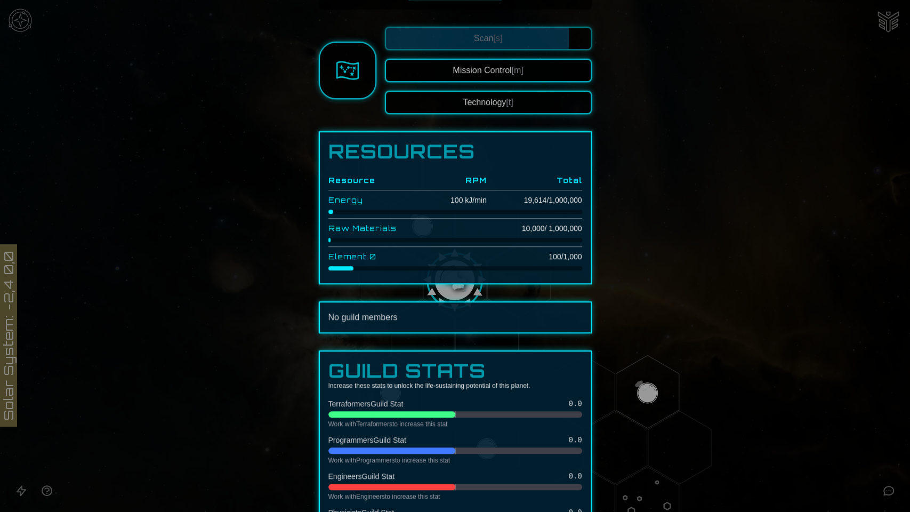
click at [525, 71] on button "Mission Control [m]" at bounding box center [488, 70] width 207 height 23
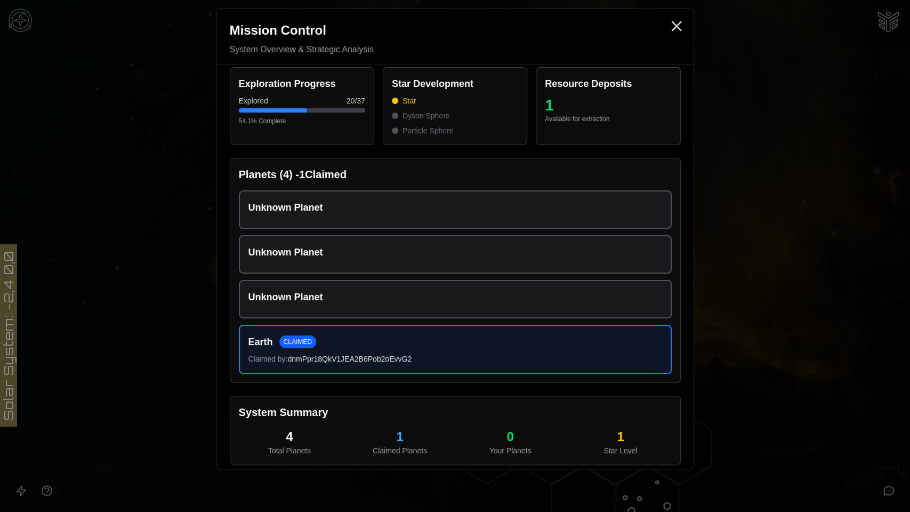
scroll to position [9, 0]
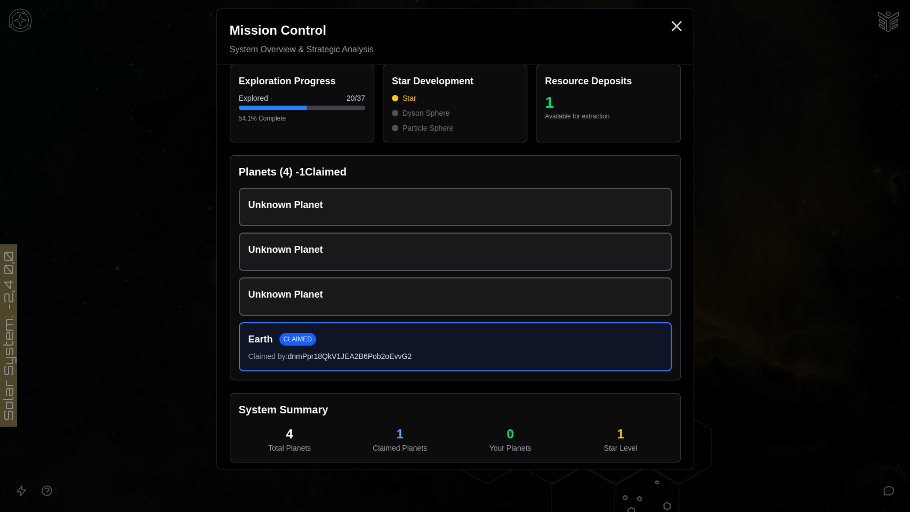
click at [748, 180] on div at bounding box center [455, 256] width 910 height 512
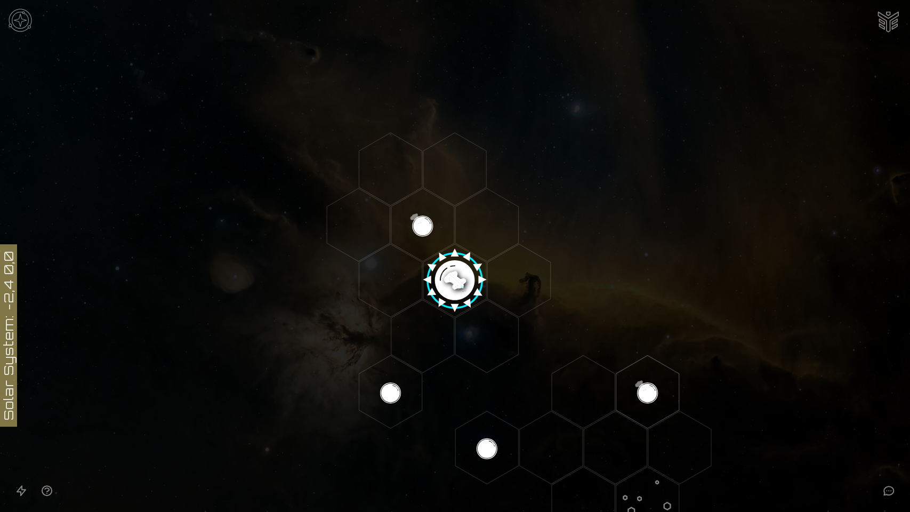
click at [392, 394] on polygon "Hex at coordinates -2,2, clickable" at bounding box center [390, 391] width 63 height 73
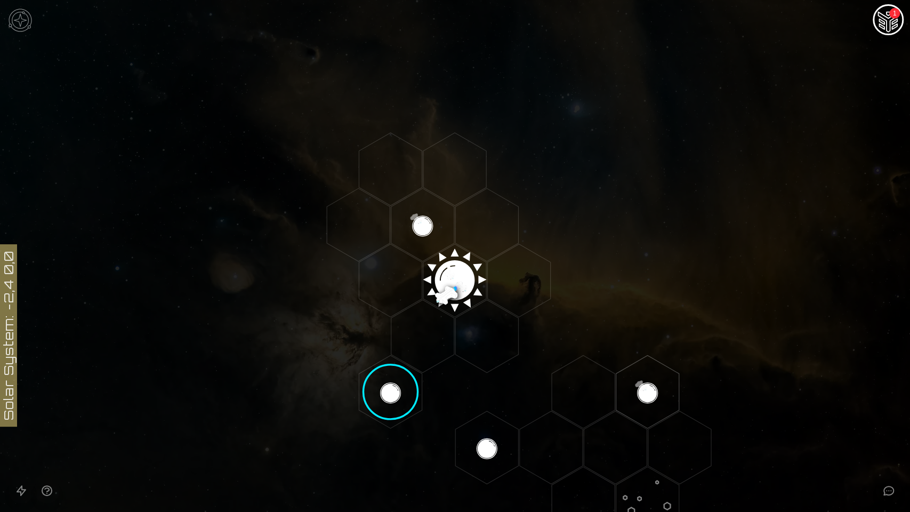
click at [21, 489] on icon "Open accessible navigation interface" at bounding box center [21, 491] width 9 height 10
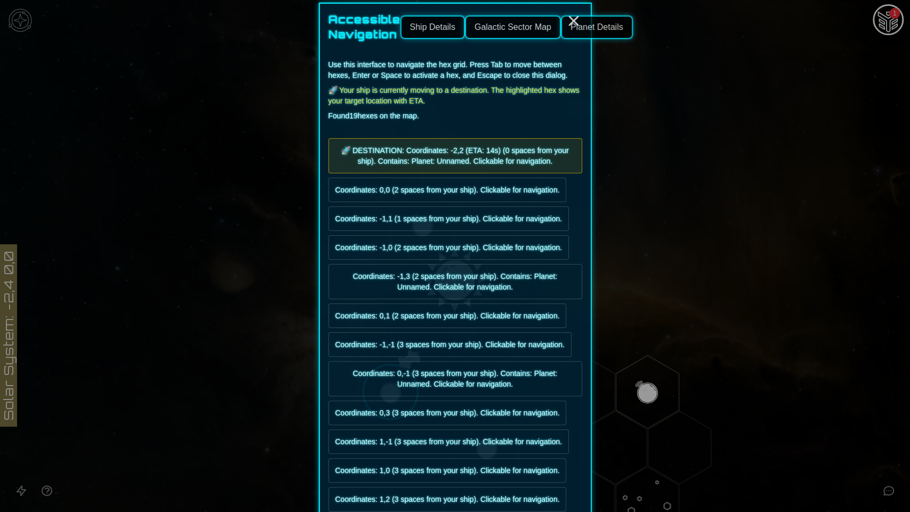
scroll to position [0, 0]
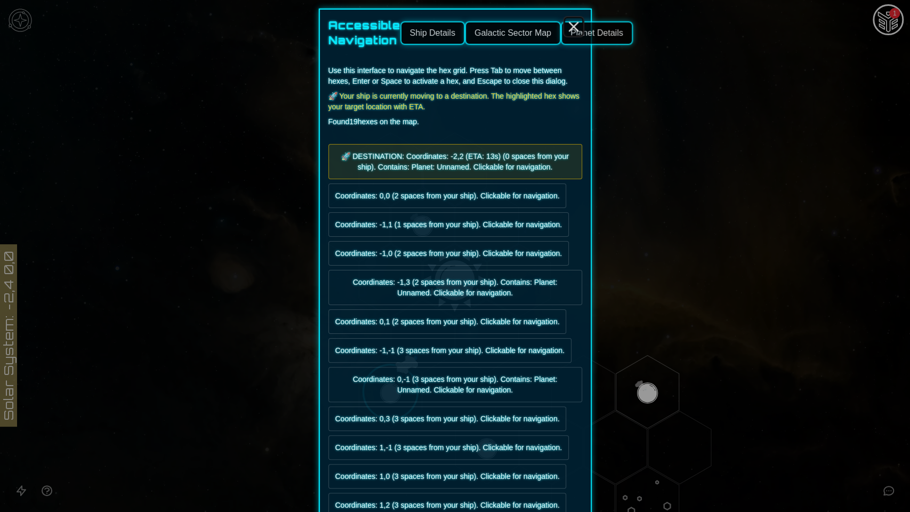
click at [570, 24] on icon "Close" at bounding box center [573, 26] width 17 height 17
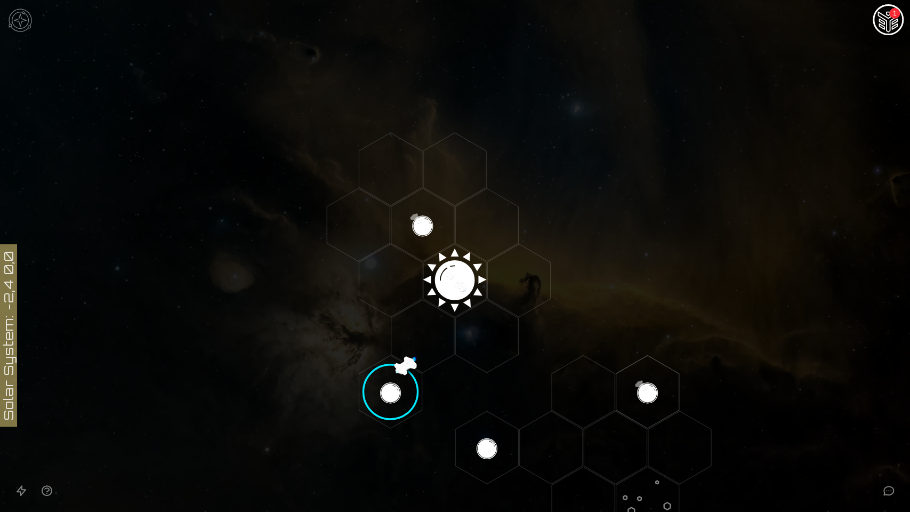
click at [889, 21] on img "Ship AI Chat - 1 unread messages" at bounding box center [889, 21] width 26 height 26
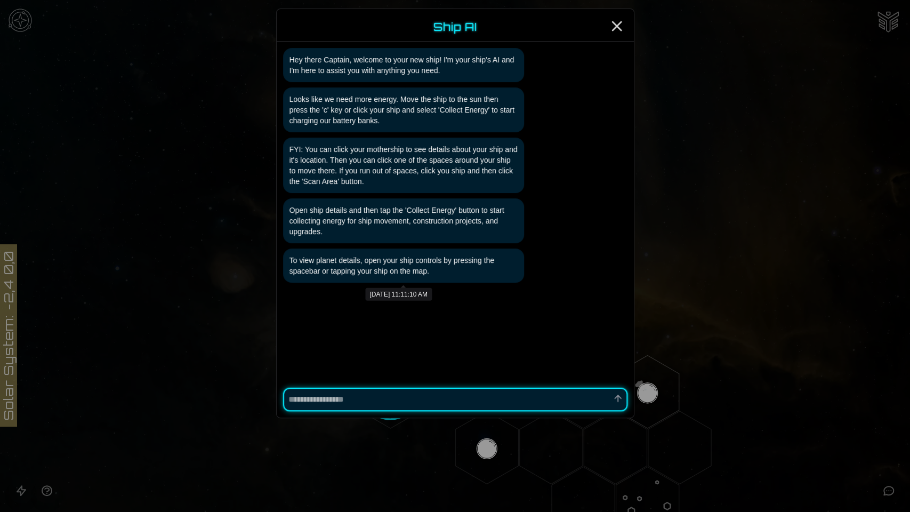
type textarea "*"
click at [617, 28] on icon "Close" at bounding box center [616, 26] width 17 height 17
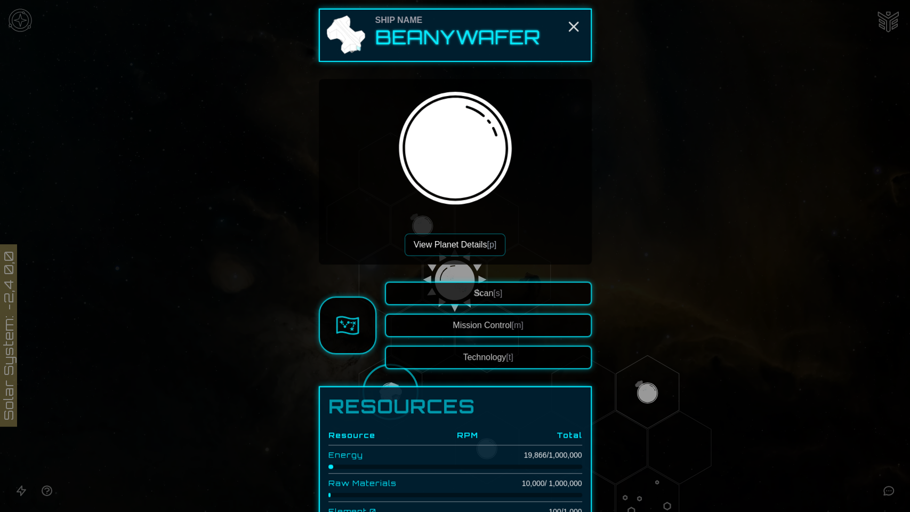
click at [448, 244] on button "View Planet Details [p]" at bounding box center [455, 245] width 101 height 22
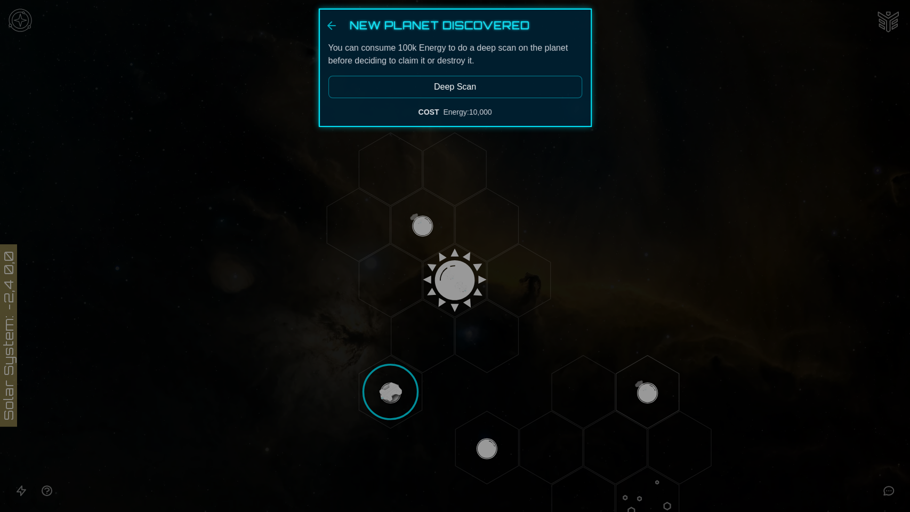
click at [468, 86] on button "Deep Scan" at bounding box center [455, 87] width 254 height 22
click at [864, 24] on div at bounding box center [455, 256] width 910 height 512
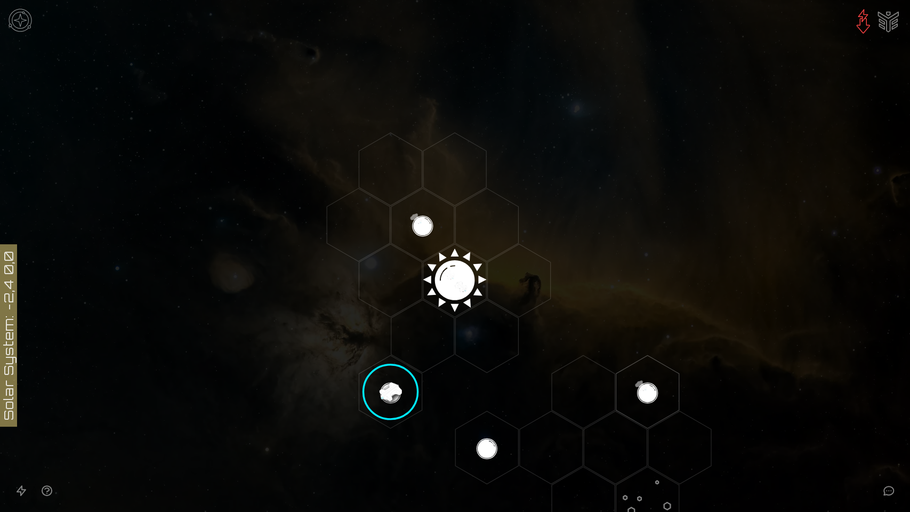
click at [861, 23] on img at bounding box center [863, 22] width 26 height 26
click at [387, 388] on image at bounding box center [391, 392] width 74 height 74
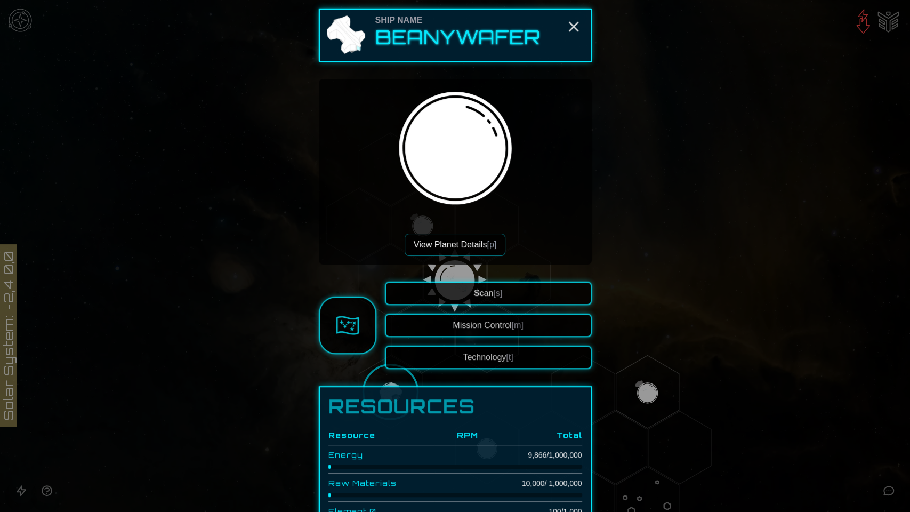
click at [605, 206] on div at bounding box center [455, 256] width 910 height 512
click at [457, 293] on button "Scan [s]" at bounding box center [488, 293] width 207 height 23
click at [467, 244] on button "View Planet Details [p]" at bounding box center [455, 245] width 101 height 22
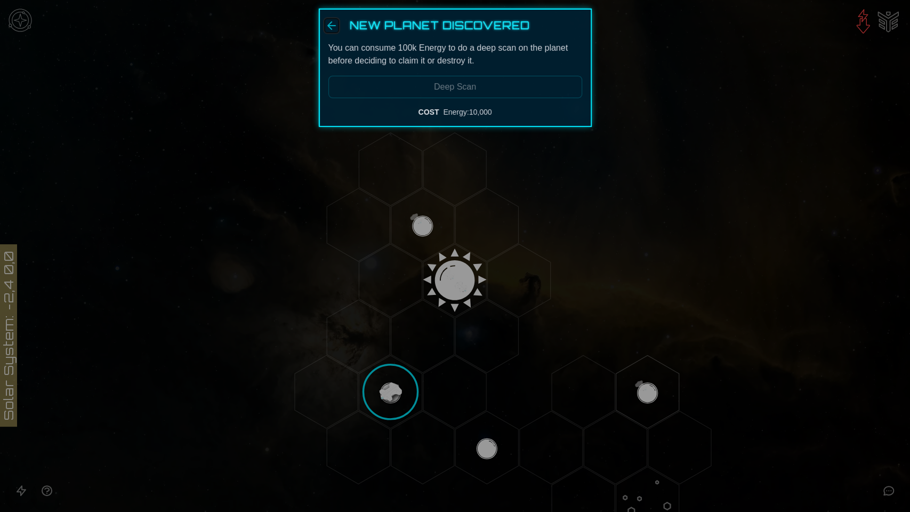
click at [330, 21] on icon "Back" at bounding box center [331, 25] width 13 height 13
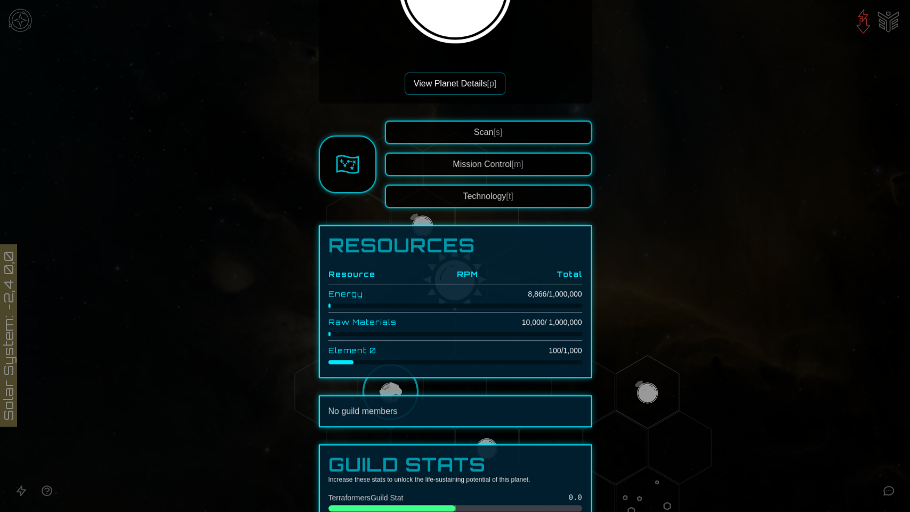
scroll to position [102, 0]
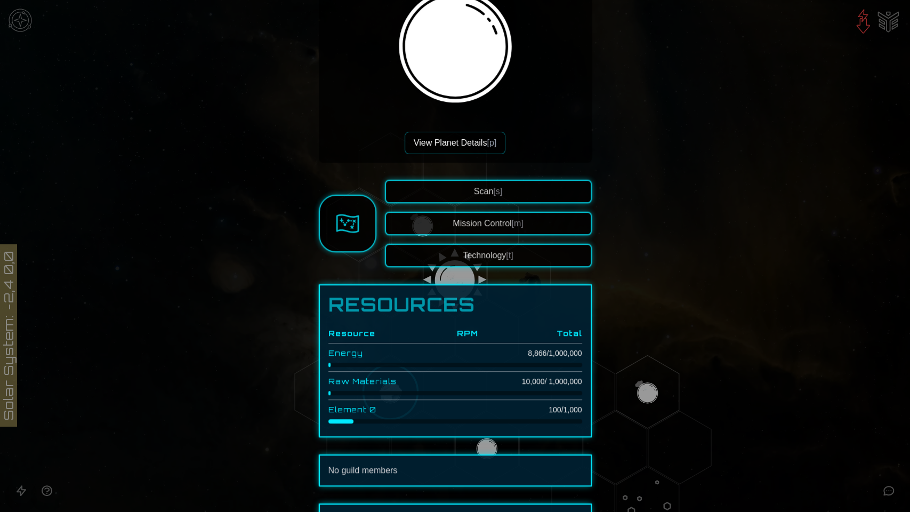
click at [465, 140] on button "View Planet Details [p]" at bounding box center [455, 143] width 101 height 22
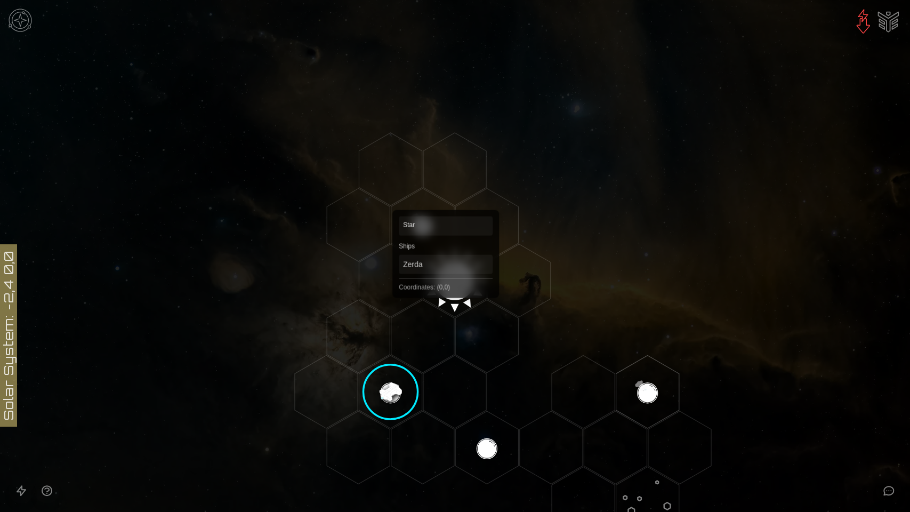
click at [451, 288] on polygon "Hex at coordinates 0,0, clickable" at bounding box center [454, 280] width 63 height 73
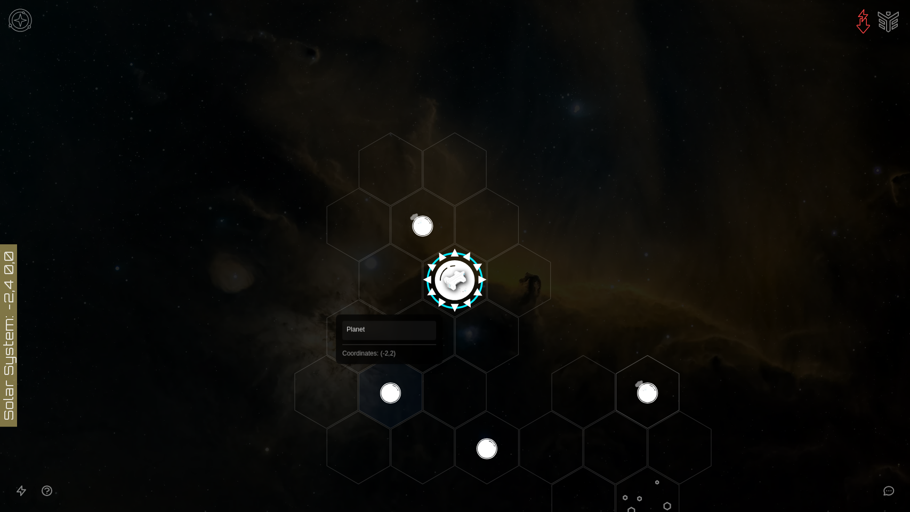
click at [389, 380] on polygon "Hex at coordinates -2,2, clickable" at bounding box center [390, 391] width 63 height 73
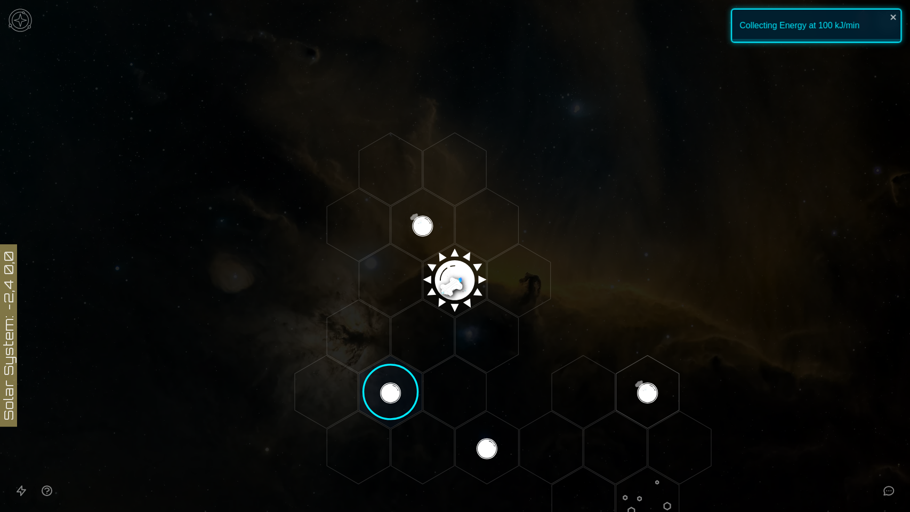
drag, startPoint x: 389, startPoint y: 379, endPoint x: 598, endPoint y: 331, distance: 213.9
click at [598, 331] on icon at bounding box center [455, 281] width 910 height 798
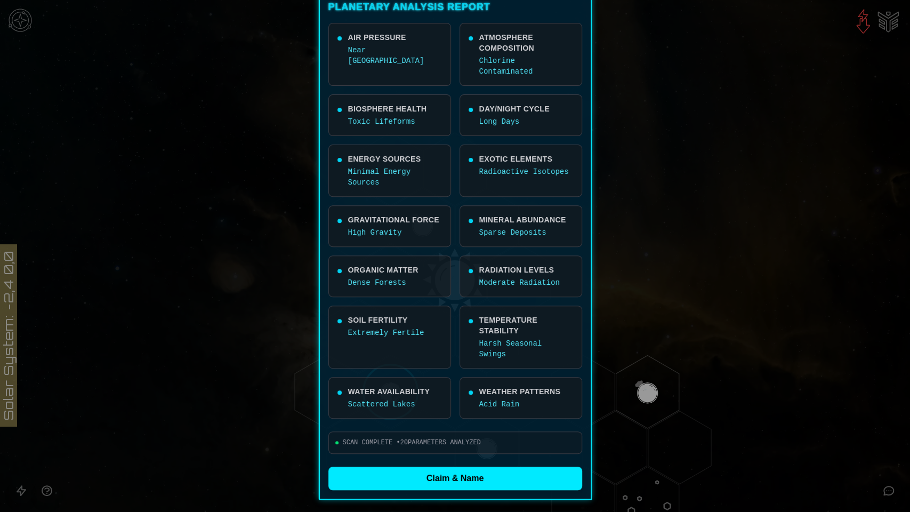
scroll to position [178, 0]
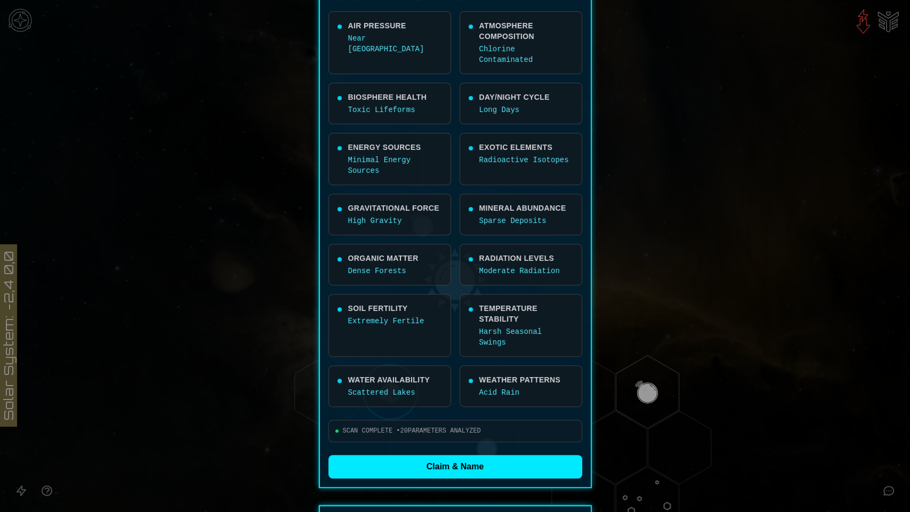
click at [463, 455] on button "Claim & Name" at bounding box center [455, 466] width 254 height 23
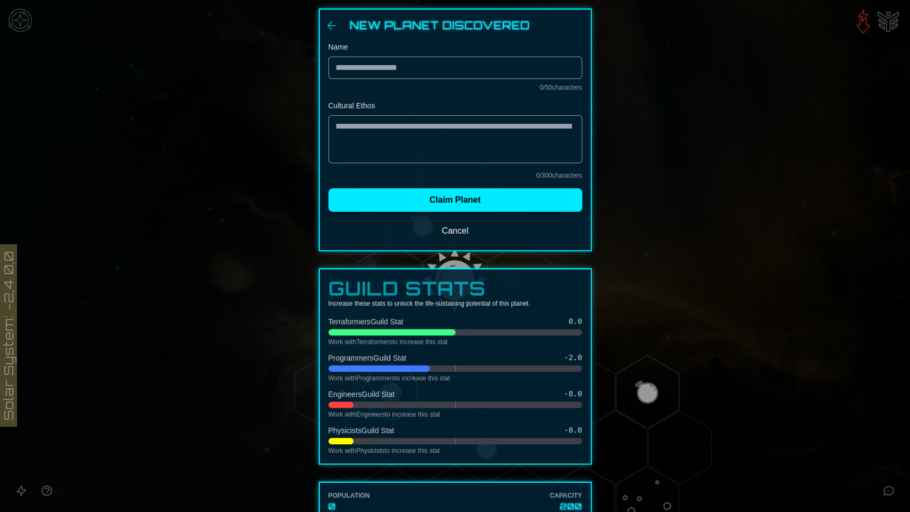
scroll to position [0, 0]
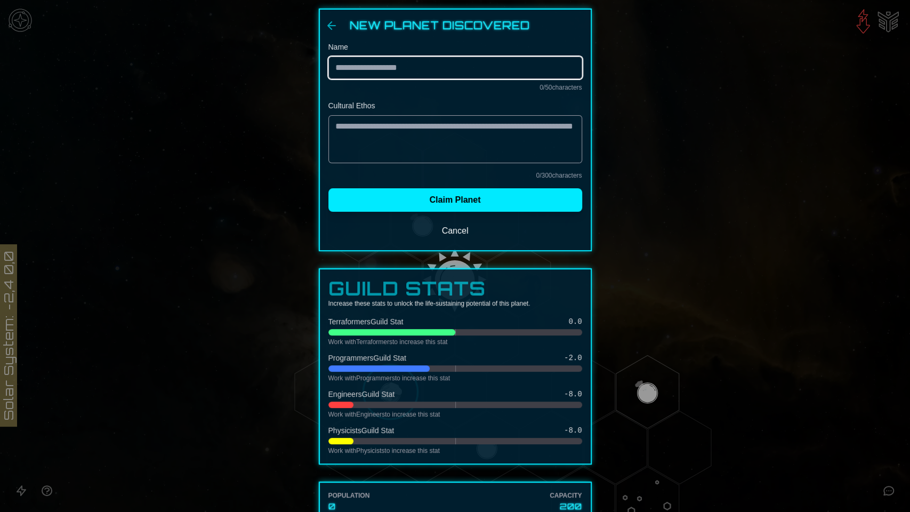
click at [415, 66] on input "Name" at bounding box center [455, 68] width 254 height 22
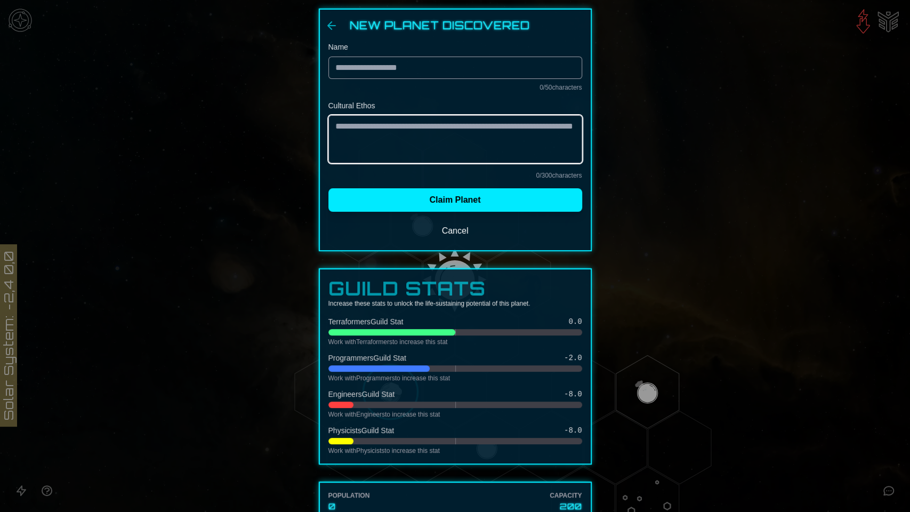
drag, startPoint x: 360, startPoint y: 140, endPoint x: 335, endPoint y: 129, distance: 27.4
click at [335, 129] on textarea "Cultural Ethos" at bounding box center [455, 139] width 254 height 48
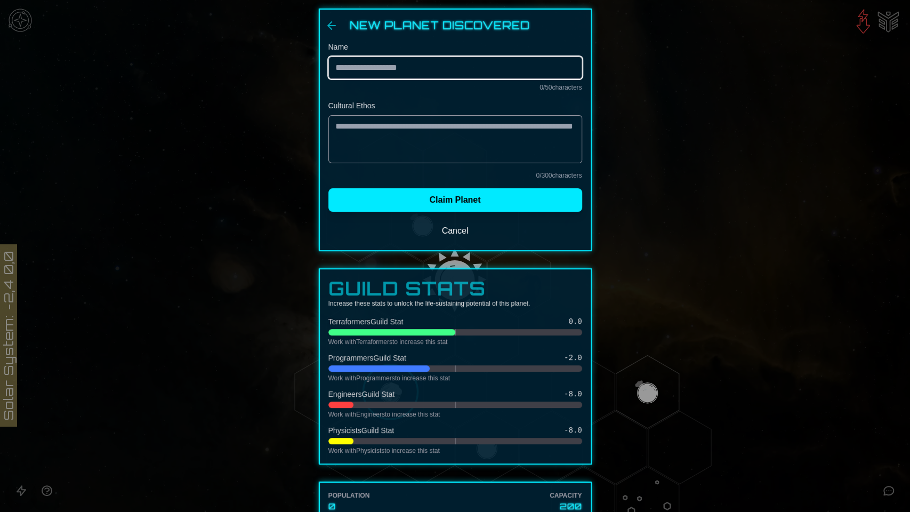
click at [408, 68] on input "Name" at bounding box center [455, 68] width 254 height 22
type input "*******"
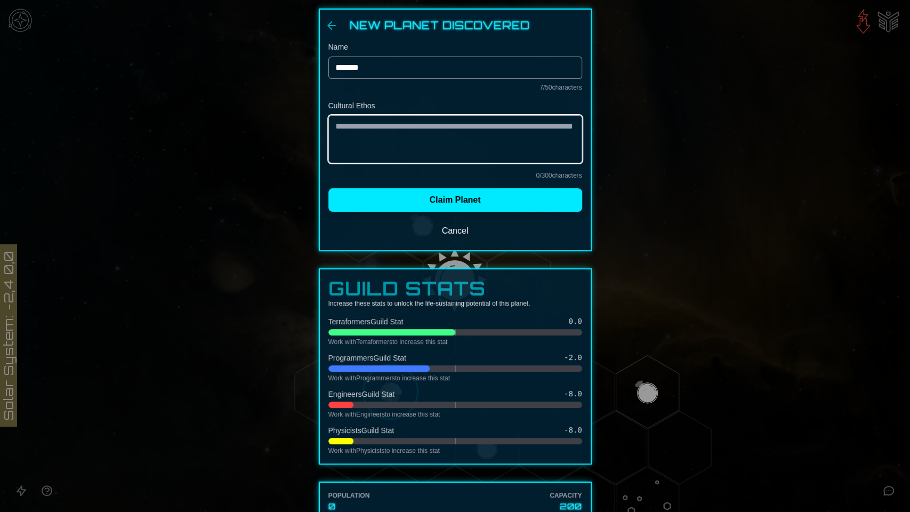
drag, startPoint x: 381, startPoint y: 141, endPoint x: 332, endPoint y: 130, distance: 50.3
click at [332, 130] on textarea "Cultural Ethos" at bounding box center [455, 139] width 254 height 48
type textarea "*"
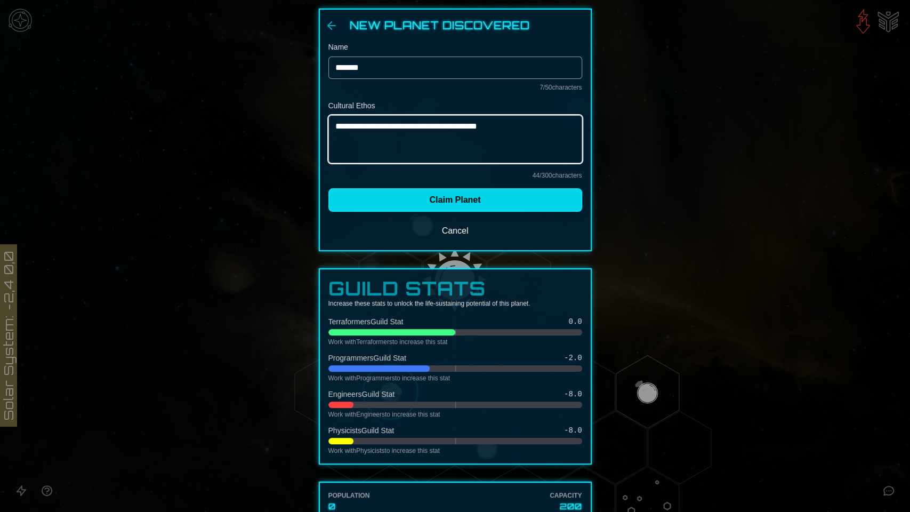
type textarea "**********"
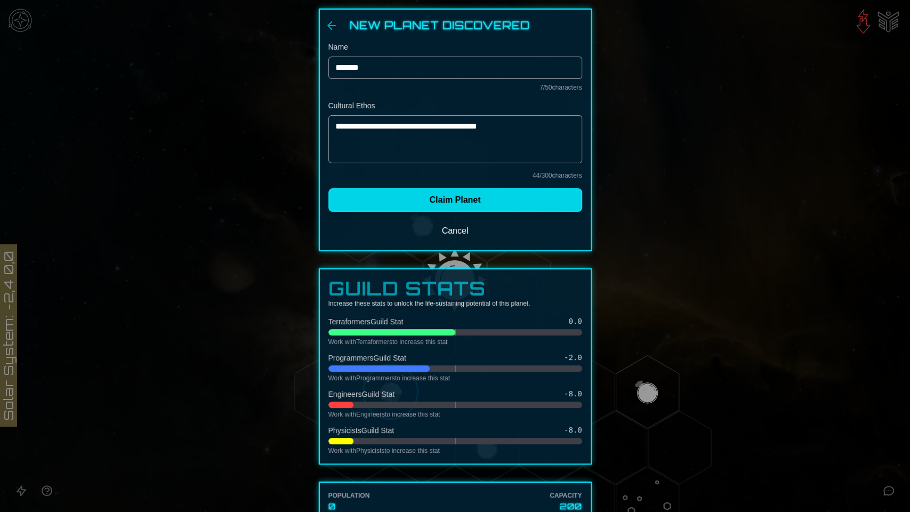
click at [432, 200] on button "Claim Planet" at bounding box center [455, 199] width 254 height 23
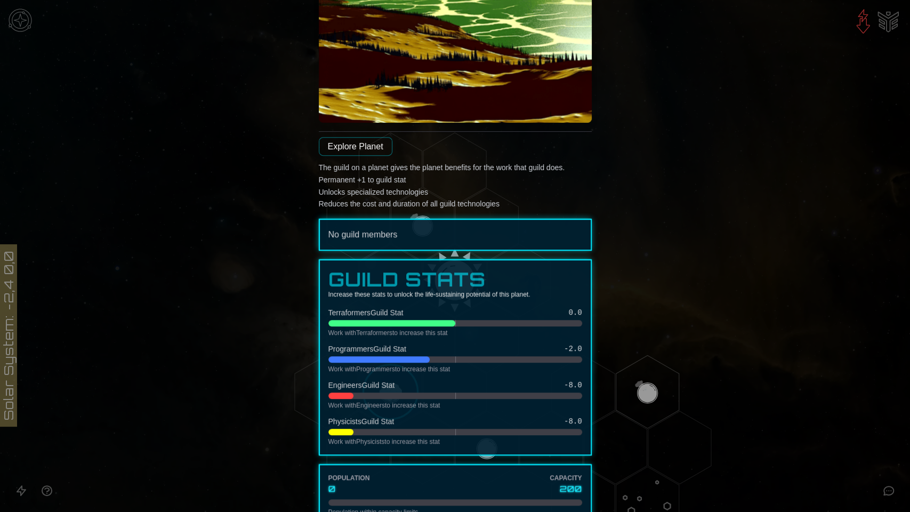
scroll to position [229, 0]
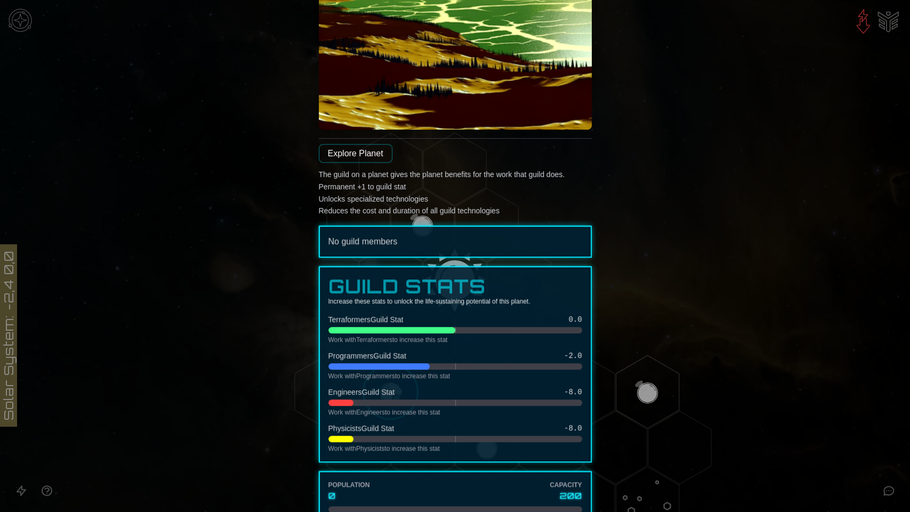
click at [367, 150] on link "Explore Planet" at bounding box center [356, 153] width 74 height 19
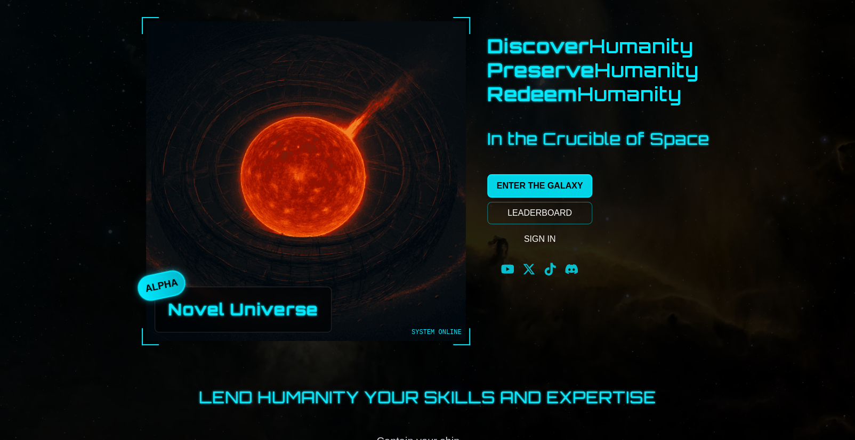
click at [537, 186] on link "ENTER THE GALAXY" at bounding box center [540, 185] width 106 height 23
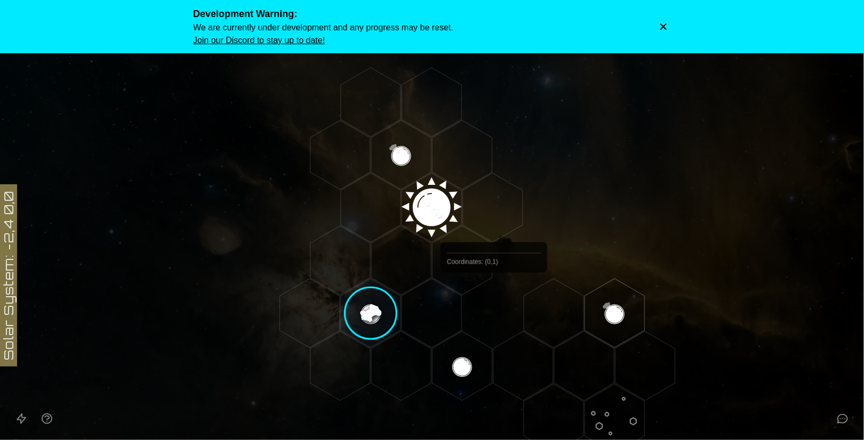
scroll to position [178, 0]
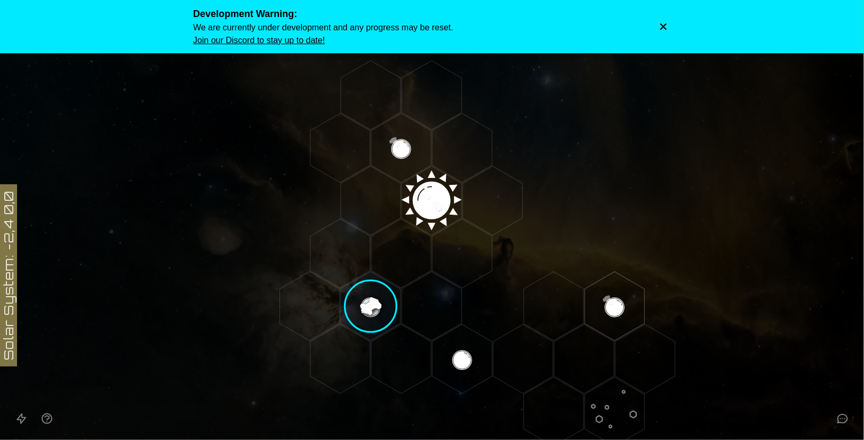
click at [377, 304] on image at bounding box center [370, 306] width 70 height 70
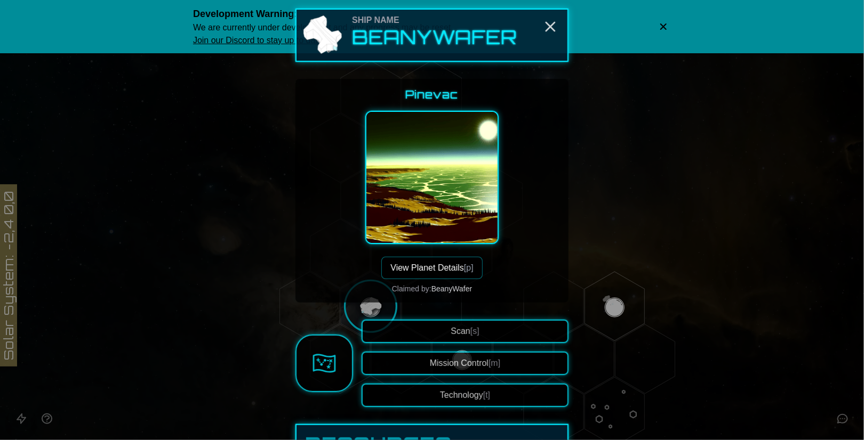
click at [464, 268] on span "[p]" at bounding box center [469, 267] width 10 height 9
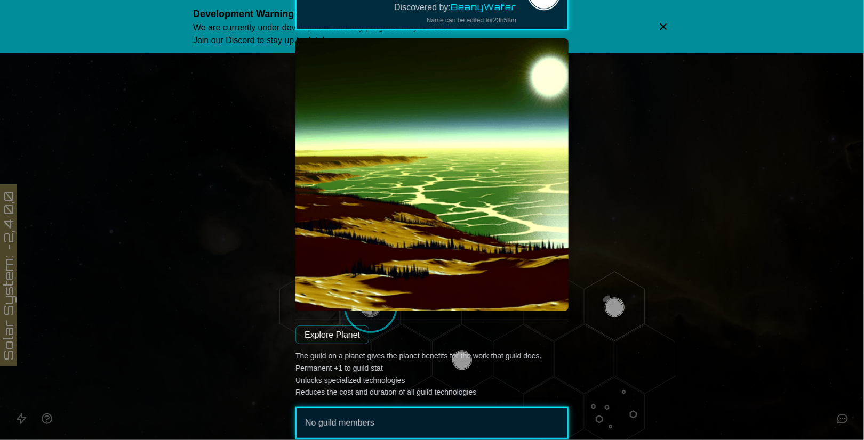
scroll to position [237, 0]
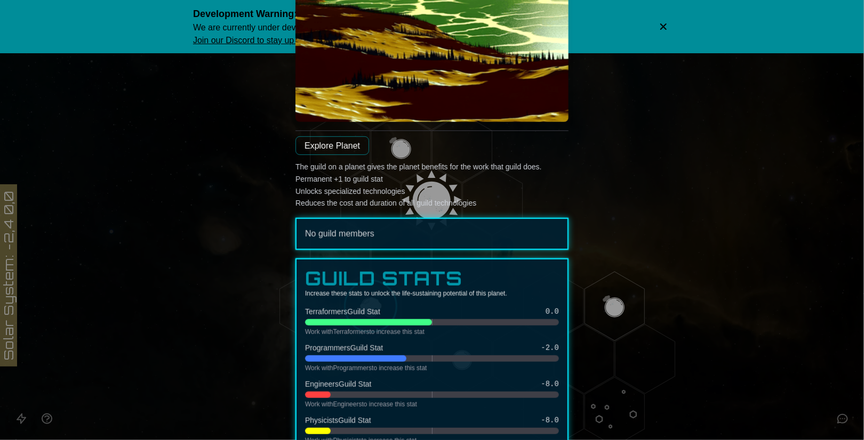
click at [331, 154] on link "Explore Planet" at bounding box center [332, 145] width 74 height 19
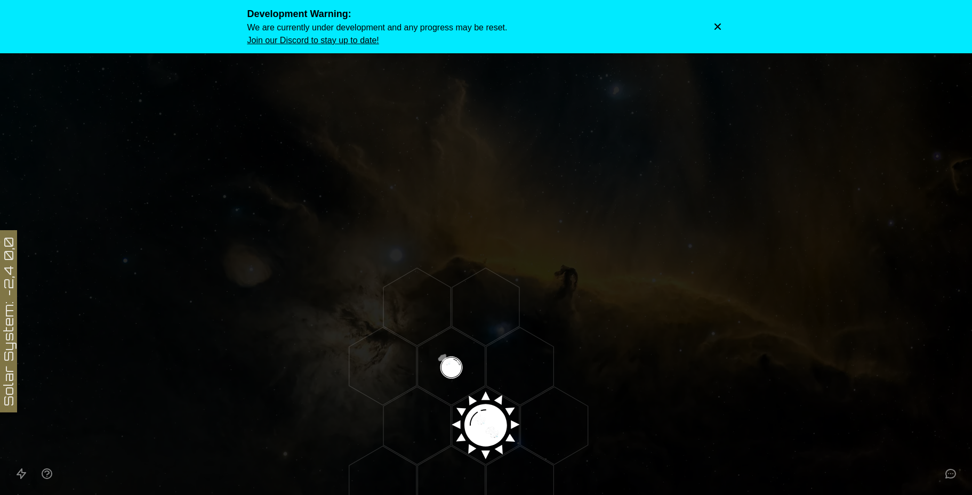
drag, startPoint x: 654, startPoint y: 408, endPoint x: 654, endPoint y: 319, distance: 89.6
click at [654, 316] on icon at bounding box center [486, 426] width 972 height 852
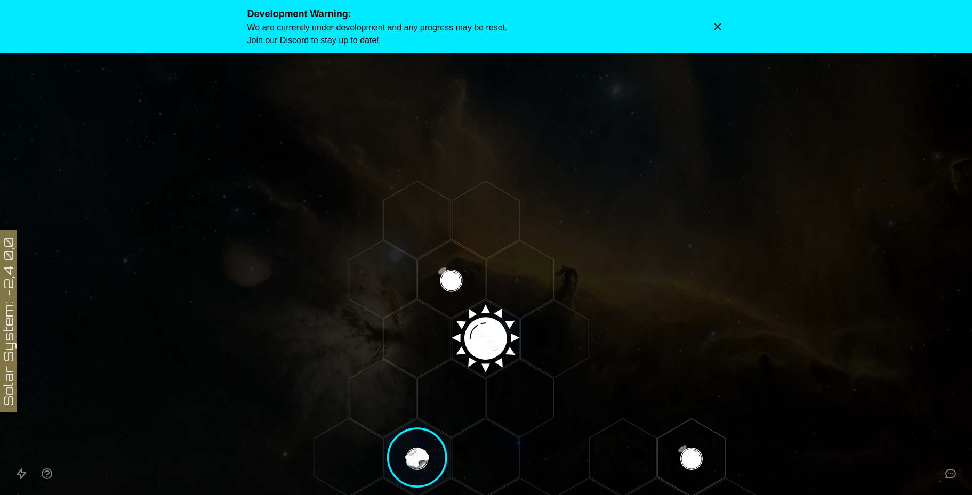
scroll to position [267, 0]
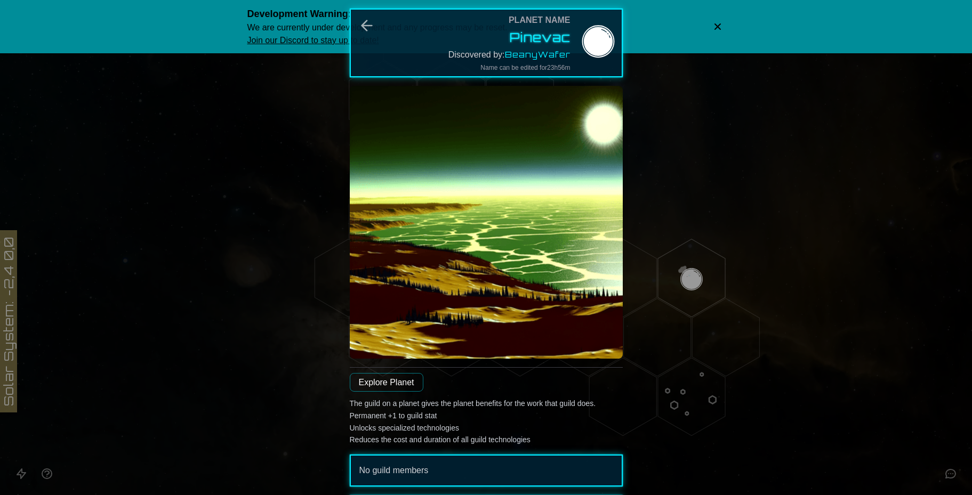
click at [387, 382] on link "Explore Planet" at bounding box center [387, 382] width 74 height 19
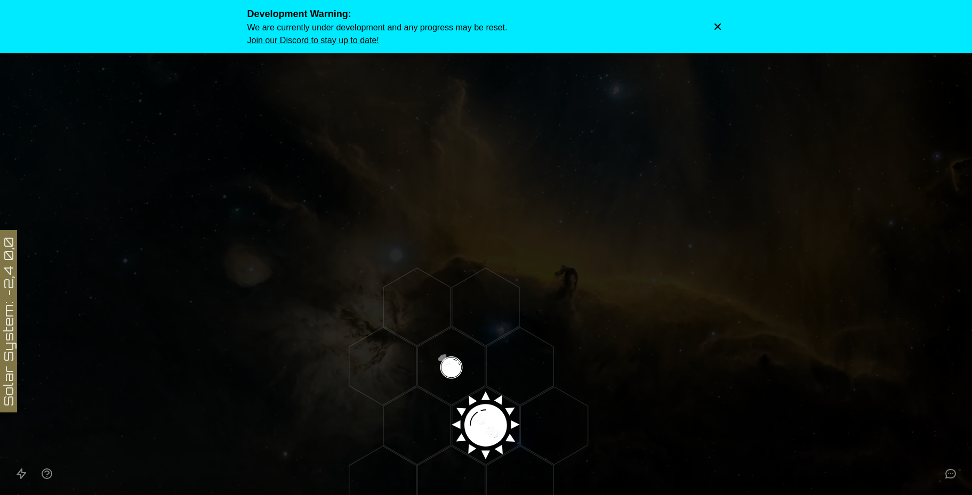
click at [722, 23] on icon "Dismiss warning" at bounding box center [717, 26] width 11 height 11
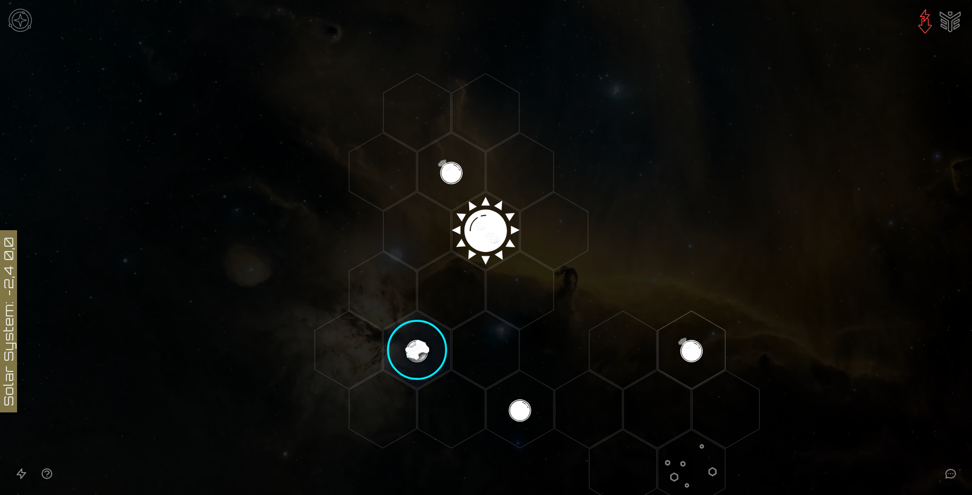
scroll to position [200, 0]
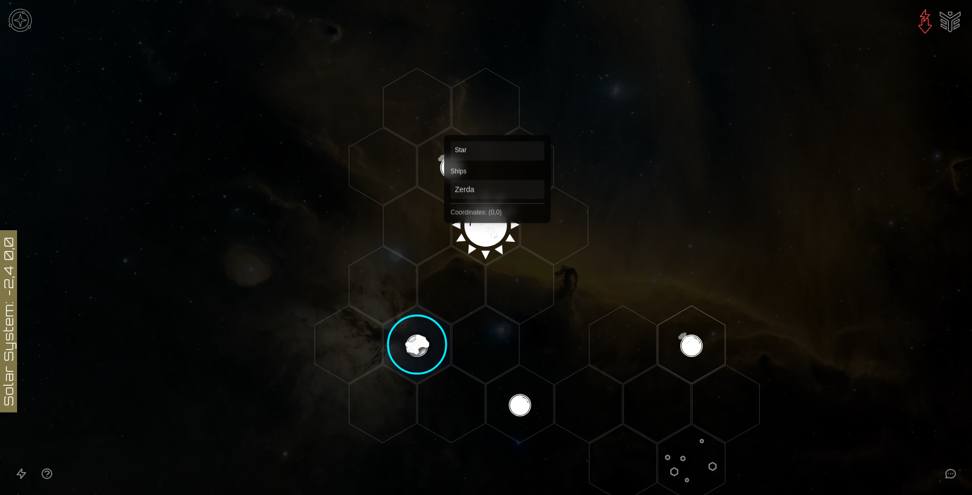
click at [490, 223] on polygon "Hex at coordinates 0,0, clickable" at bounding box center [485, 226] width 67 height 78
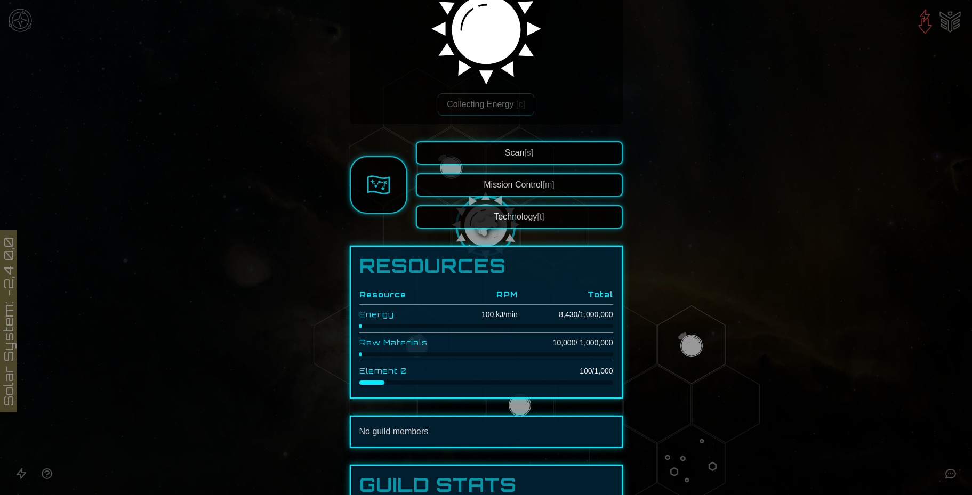
scroll to position [133, 0]
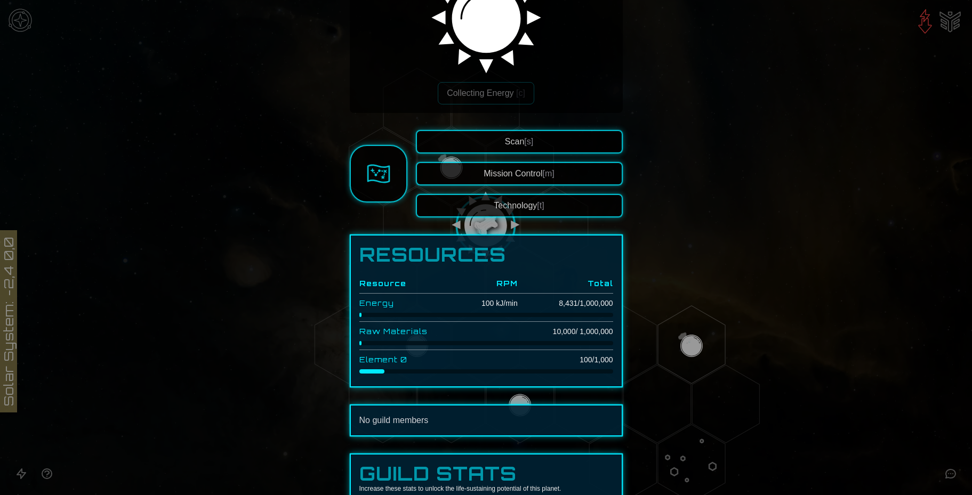
click at [221, 354] on div at bounding box center [486, 247] width 972 height 495
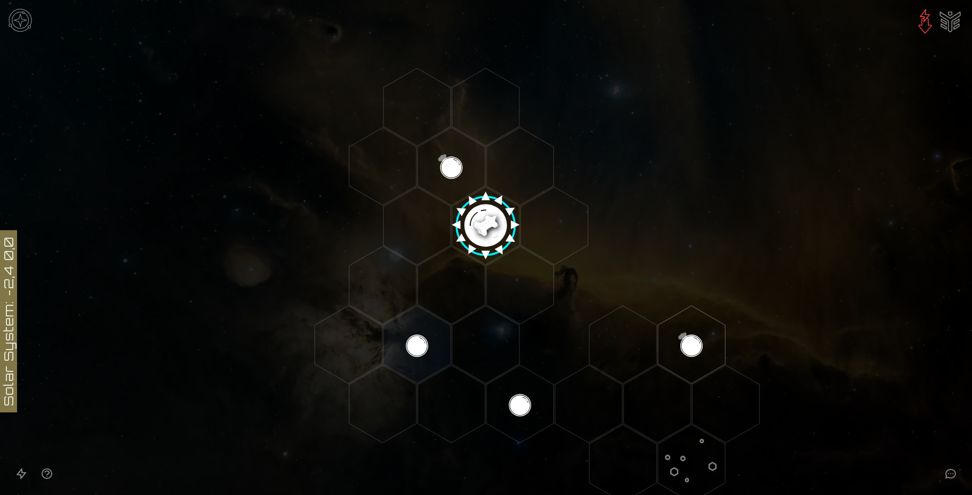
click at [411, 346] on polygon "Hex at coordinates -2,2, clickable" at bounding box center [416, 345] width 67 height 78
drag, startPoint x: 416, startPoint y: 343, endPoint x: 402, endPoint y: 343, distance: 14.4
click at [402, 343] on image at bounding box center [417, 344] width 79 height 79
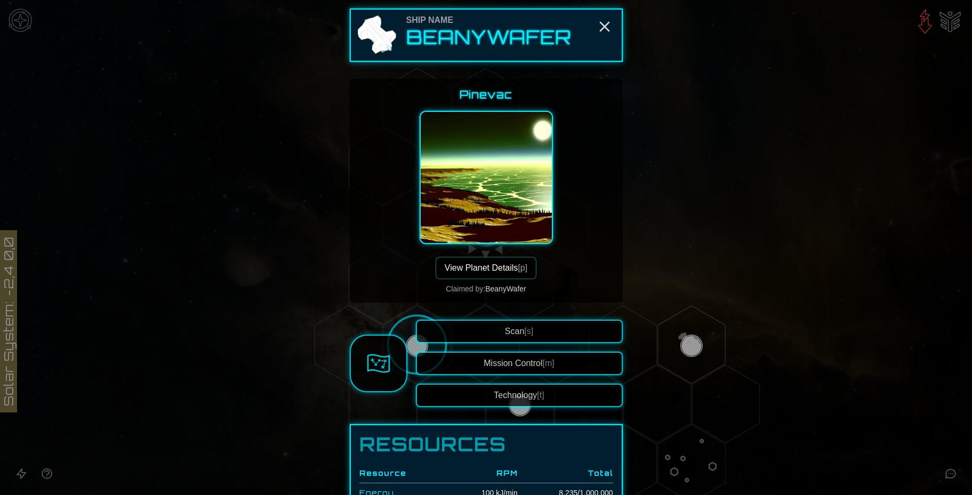
click at [482, 268] on button "View Planet Details [p]" at bounding box center [486, 268] width 101 height 22
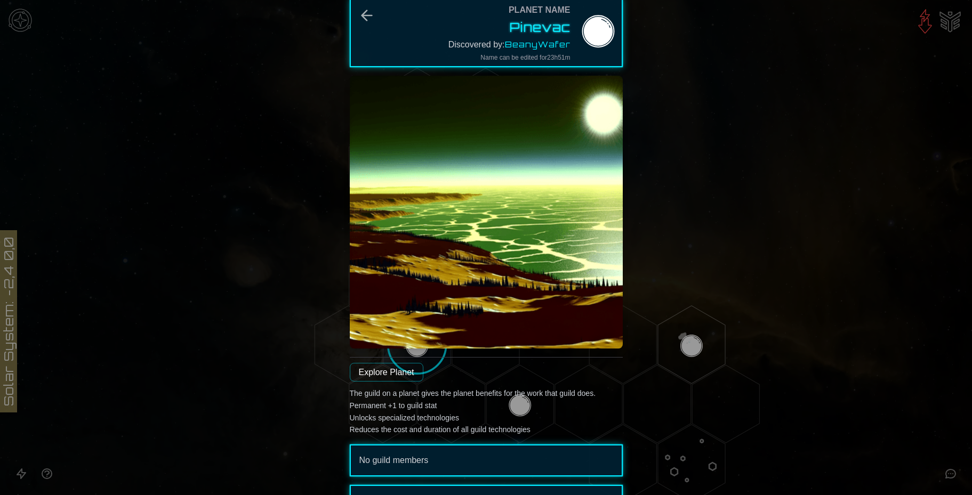
scroll to position [0, 0]
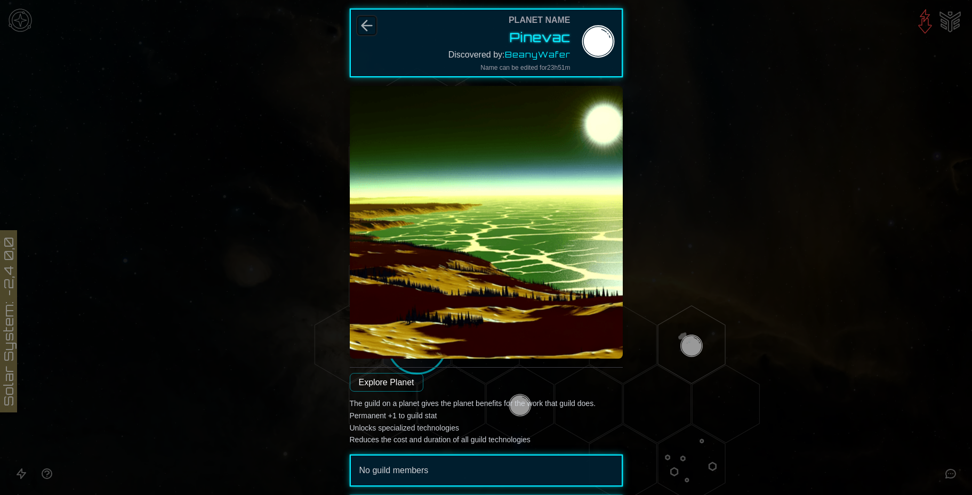
click at [362, 30] on icon "Back" at bounding box center [367, 26] width 10 height 10
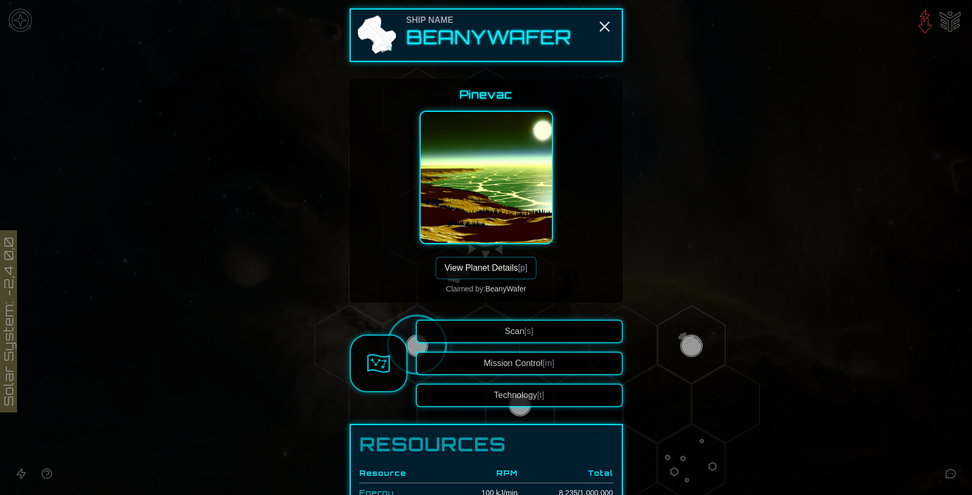
click at [545, 364] on span "[m]" at bounding box center [549, 363] width 12 height 9
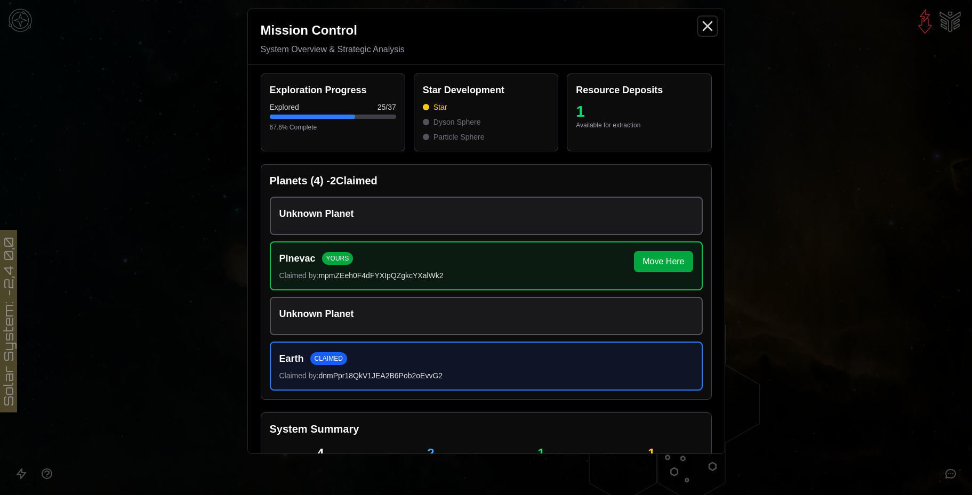
click at [704, 23] on line "Close" at bounding box center [707, 26] width 9 height 9
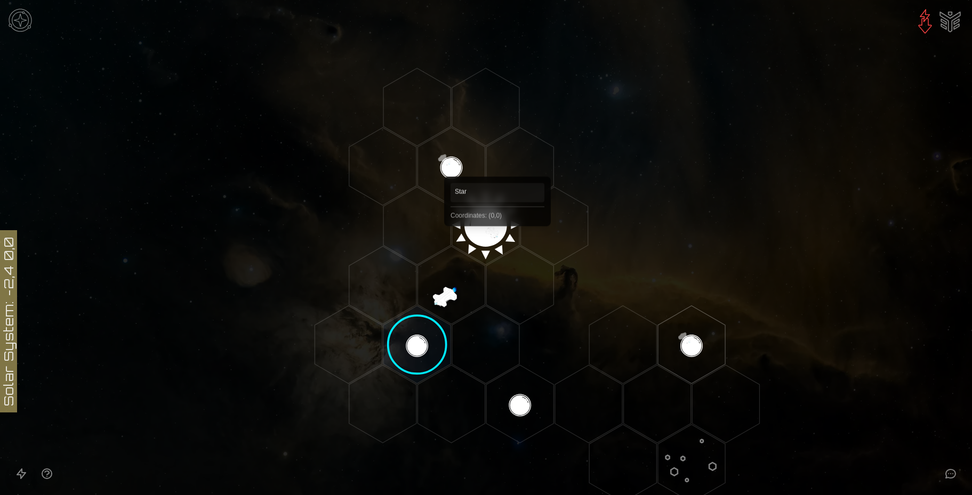
click at [495, 237] on polygon "Hex at coordinates 0,0, clickable" at bounding box center [485, 226] width 67 height 78
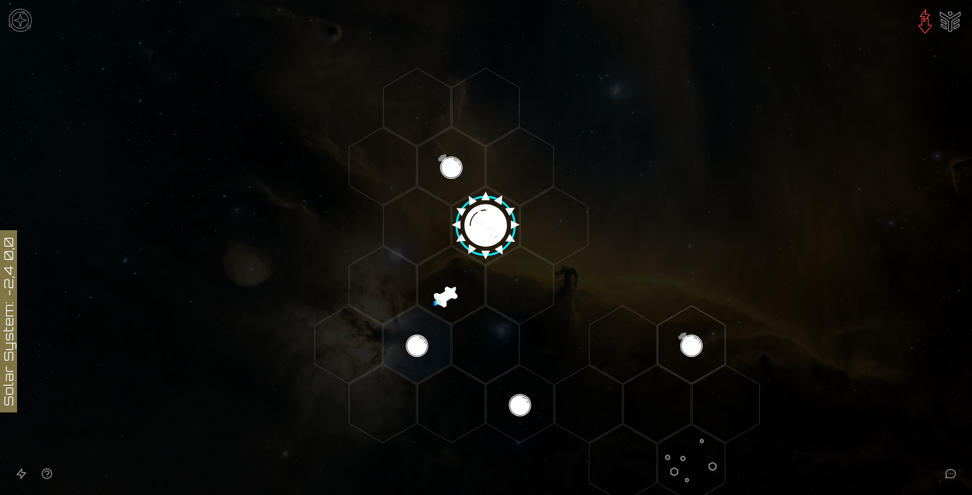
click at [480, 228] on image at bounding box center [485, 221] width 79 height 79
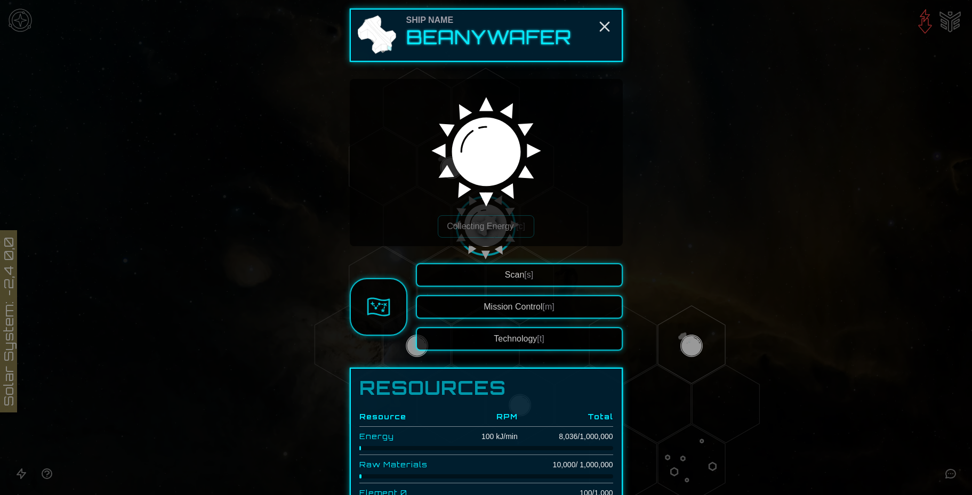
click at [713, 202] on div at bounding box center [486, 247] width 972 height 495
